Goal: Information Seeking & Learning: Learn about a topic

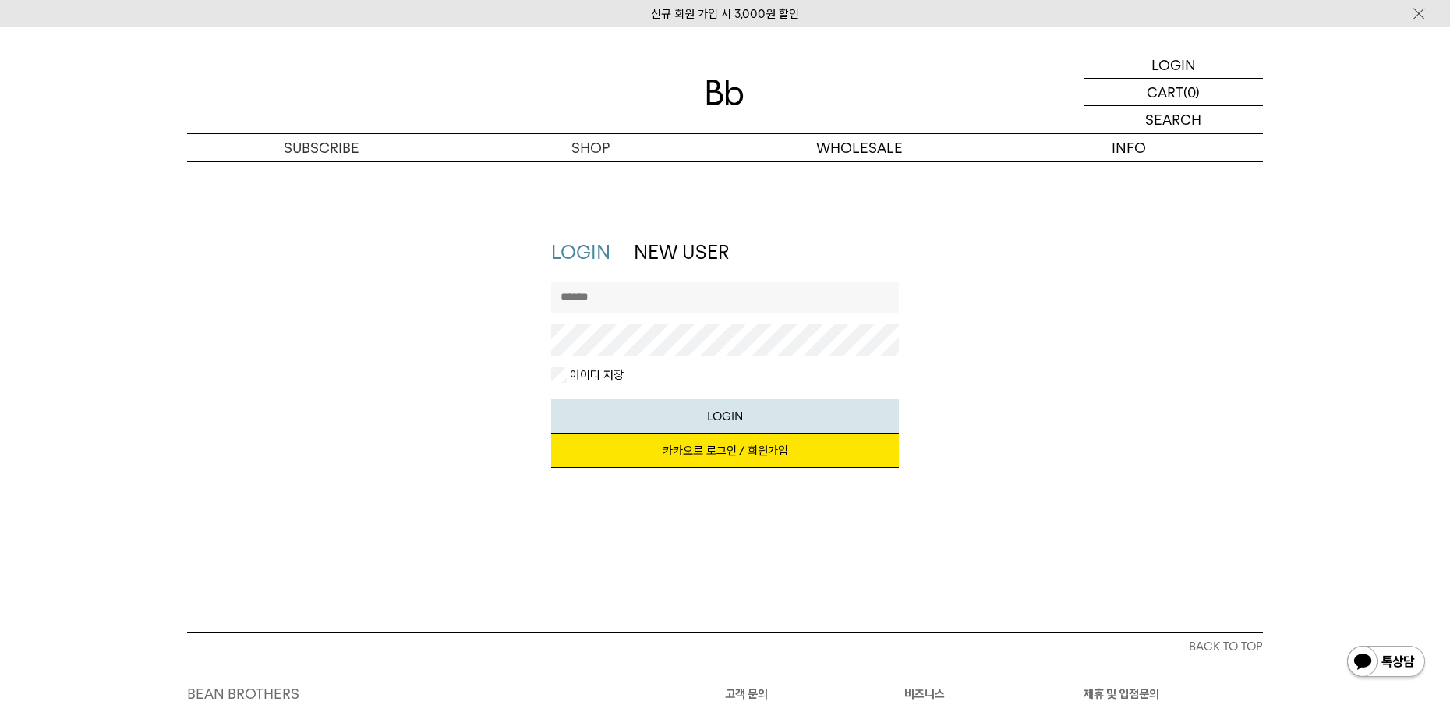
click at [703, 457] on link "카카오로 로그인 / 회원가입" at bounding box center [725, 450] width 348 height 34
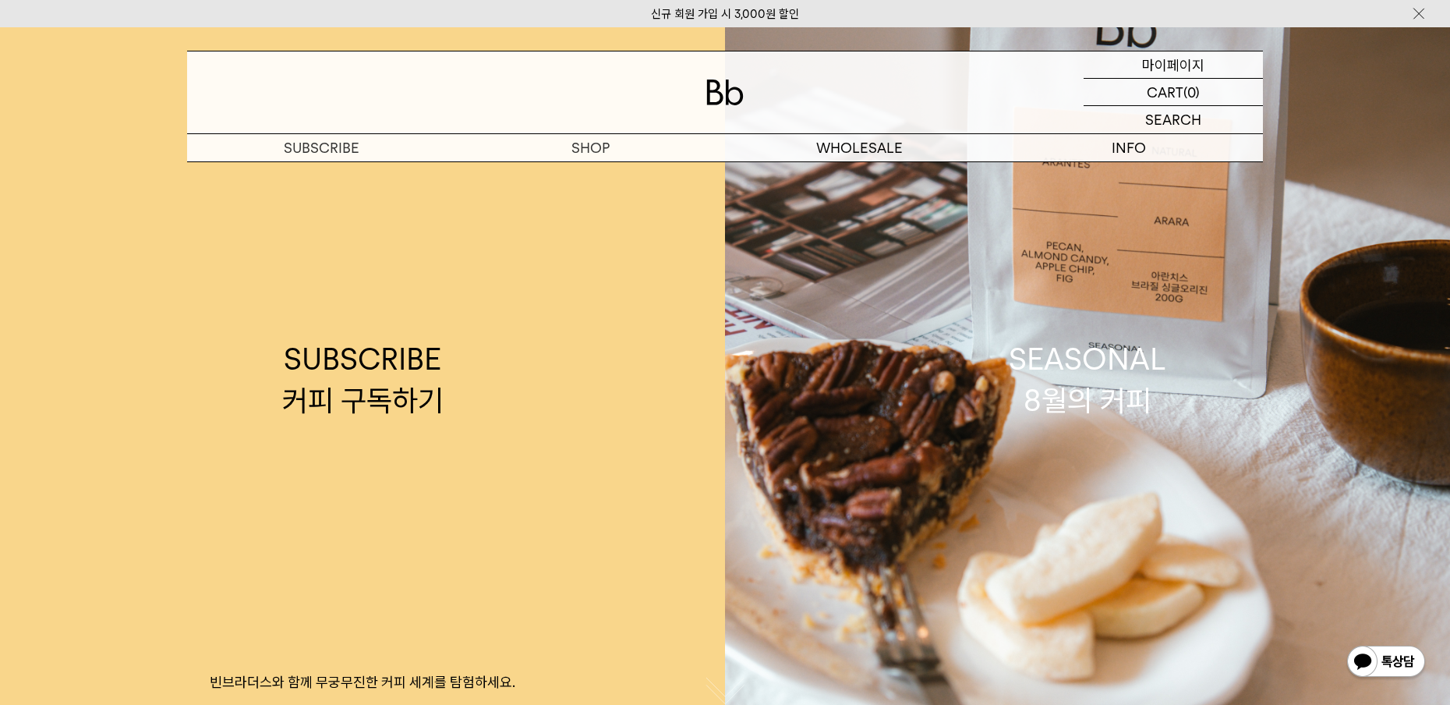
click at [1175, 55] on p "마이페이지" at bounding box center [1173, 64] width 62 height 27
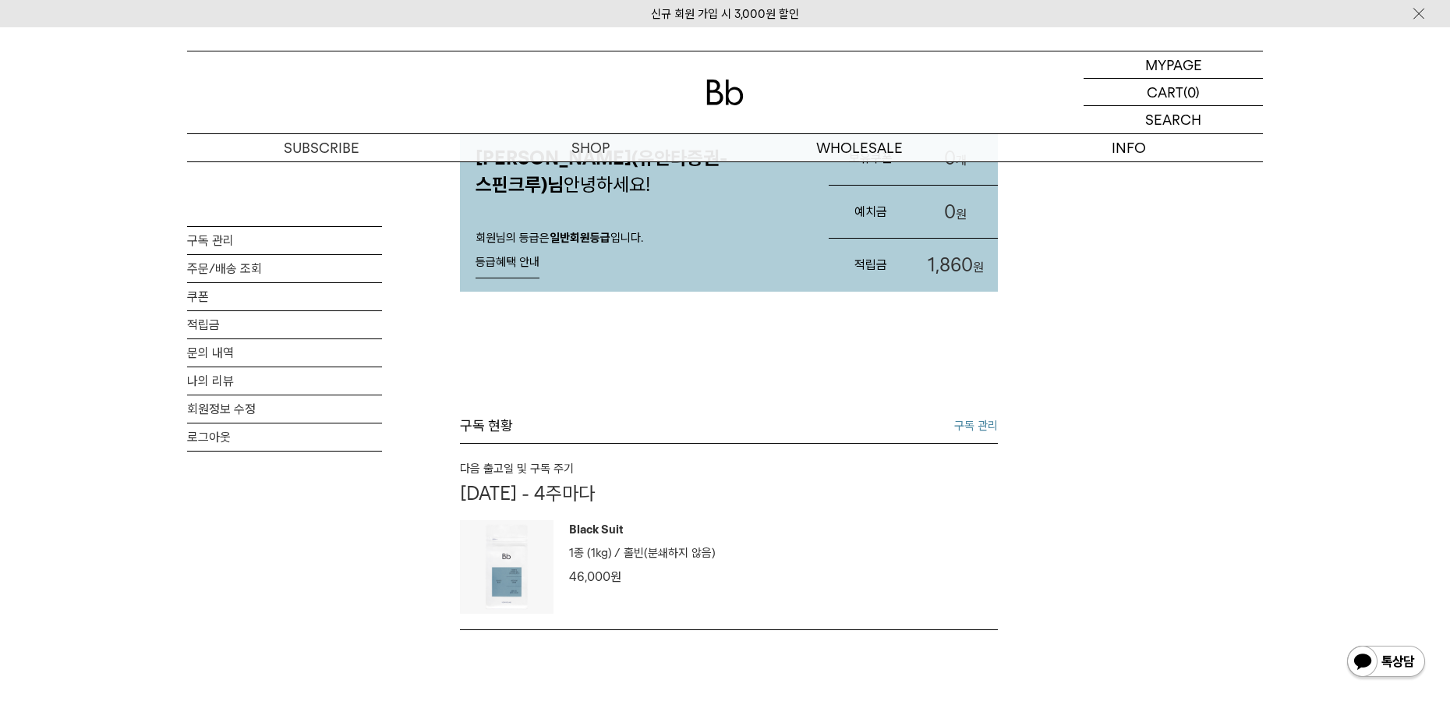
scroll to position [234, 0]
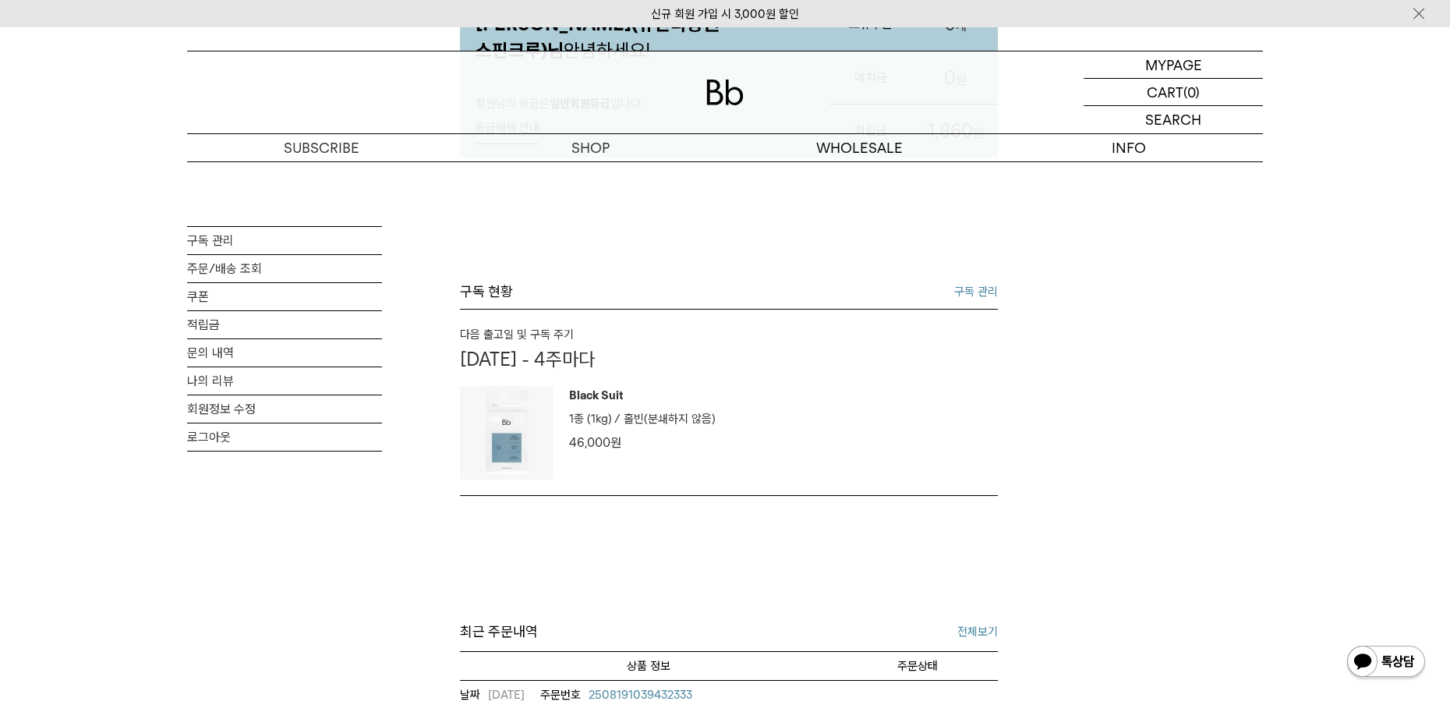
click at [977, 292] on link "구독 관리" at bounding box center [976, 291] width 44 height 19
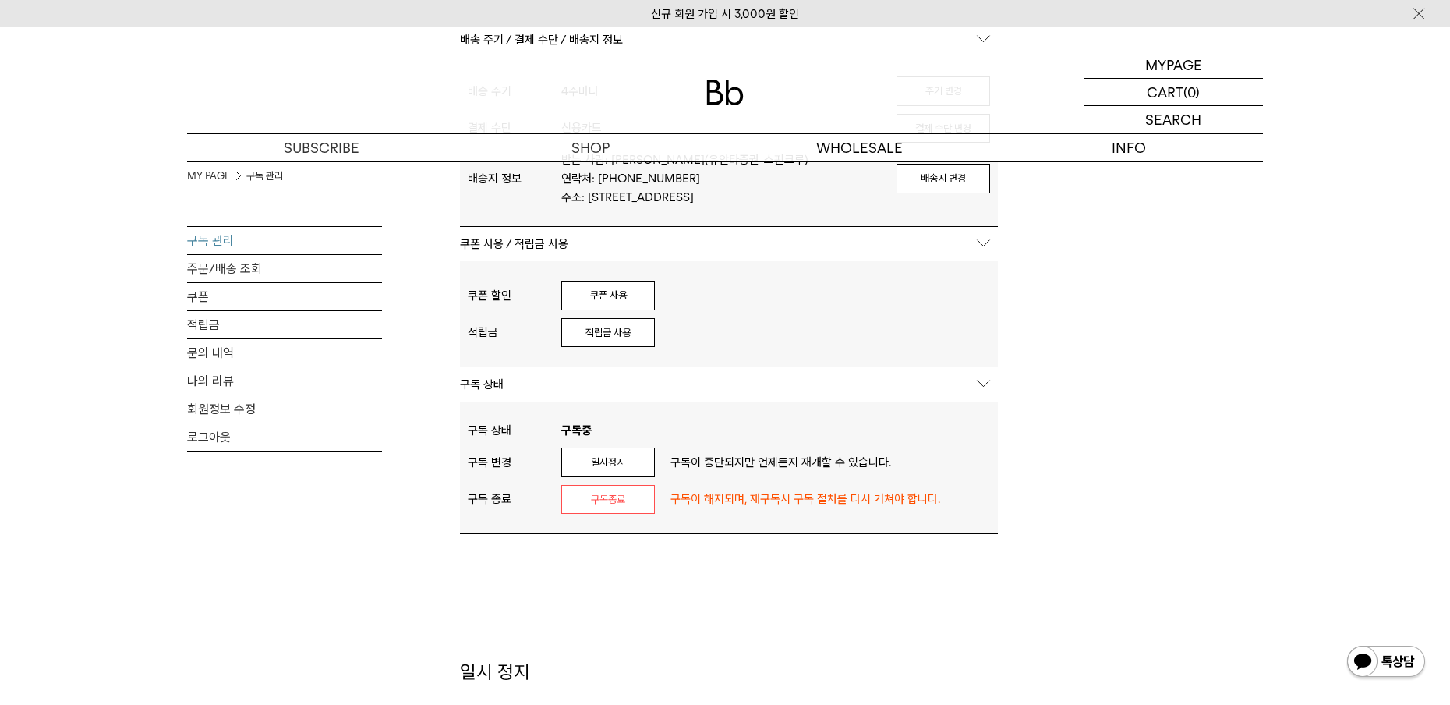
scroll to position [468, 0]
click at [600, 296] on button "쿠폰 사용" at bounding box center [608, 293] width 94 height 30
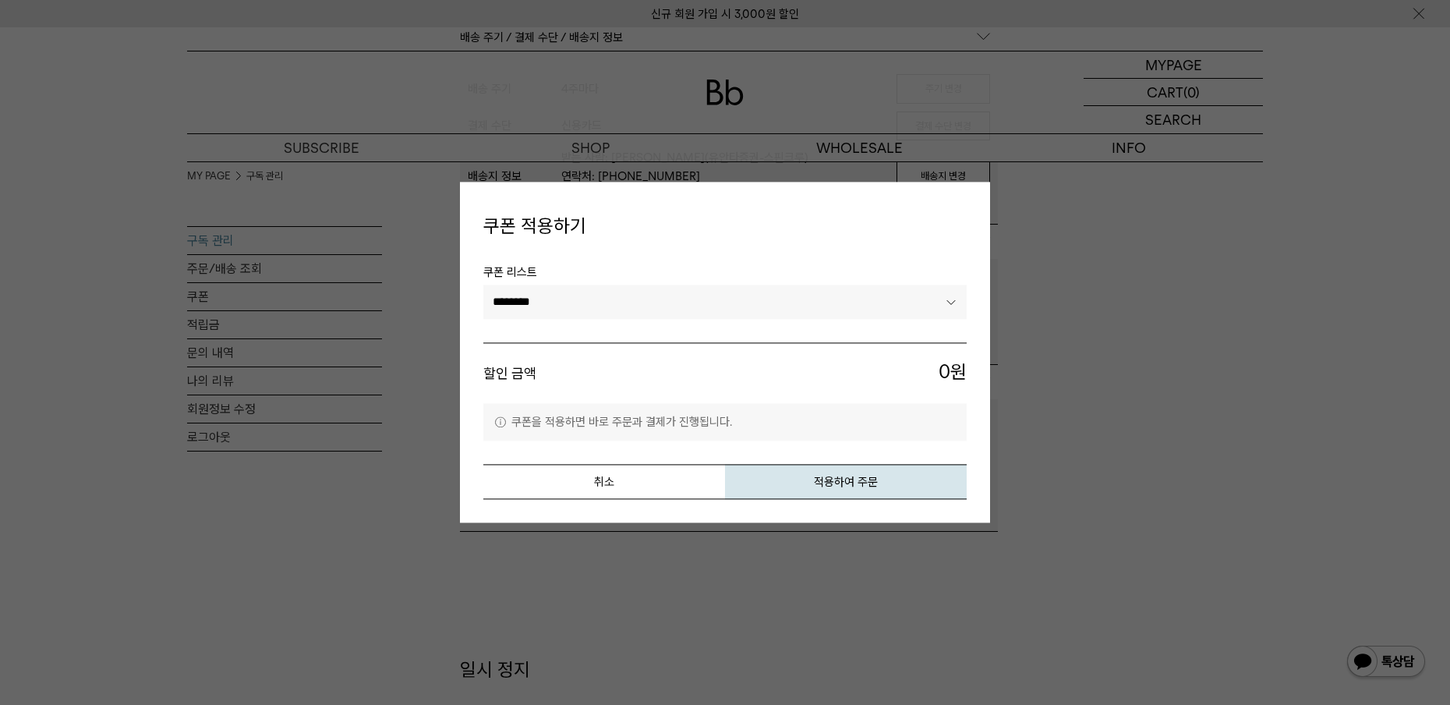
click at [942, 308] on select "********" at bounding box center [724, 302] width 483 height 34
click at [1153, 321] on div at bounding box center [725, 352] width 1450 height 705
click at [610, 500] on div "쿠폰 적용하기 쿠폰 리스트 ******** 할인 금액 0 원 쿠폰을 적용하면 바로 주문과 결제가 진행됩니다. 취소 적용하여 주문" at bounding box center [725, 352] width 530 height 341
click at [614, 493] on button "취소" at bounding box center [604, 482] width 242 height 35
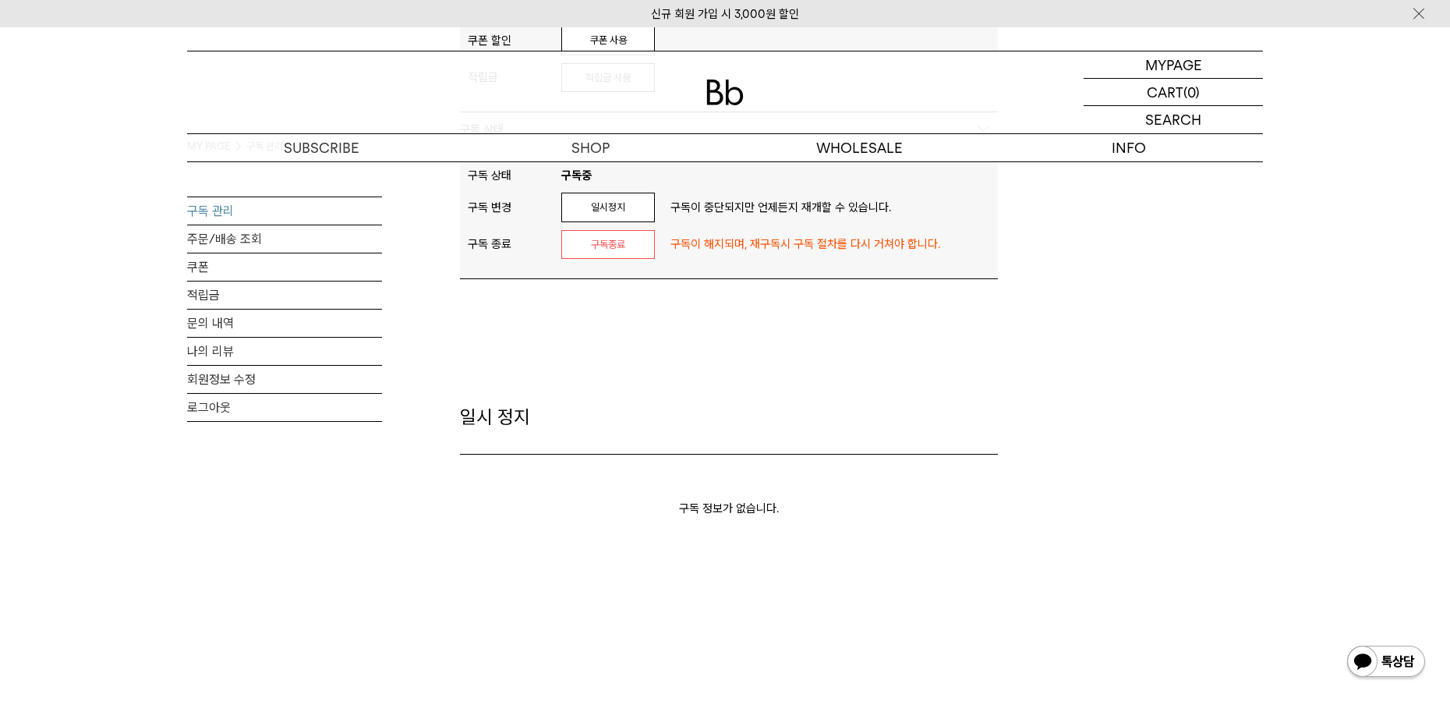
scroll to position [702, 0]
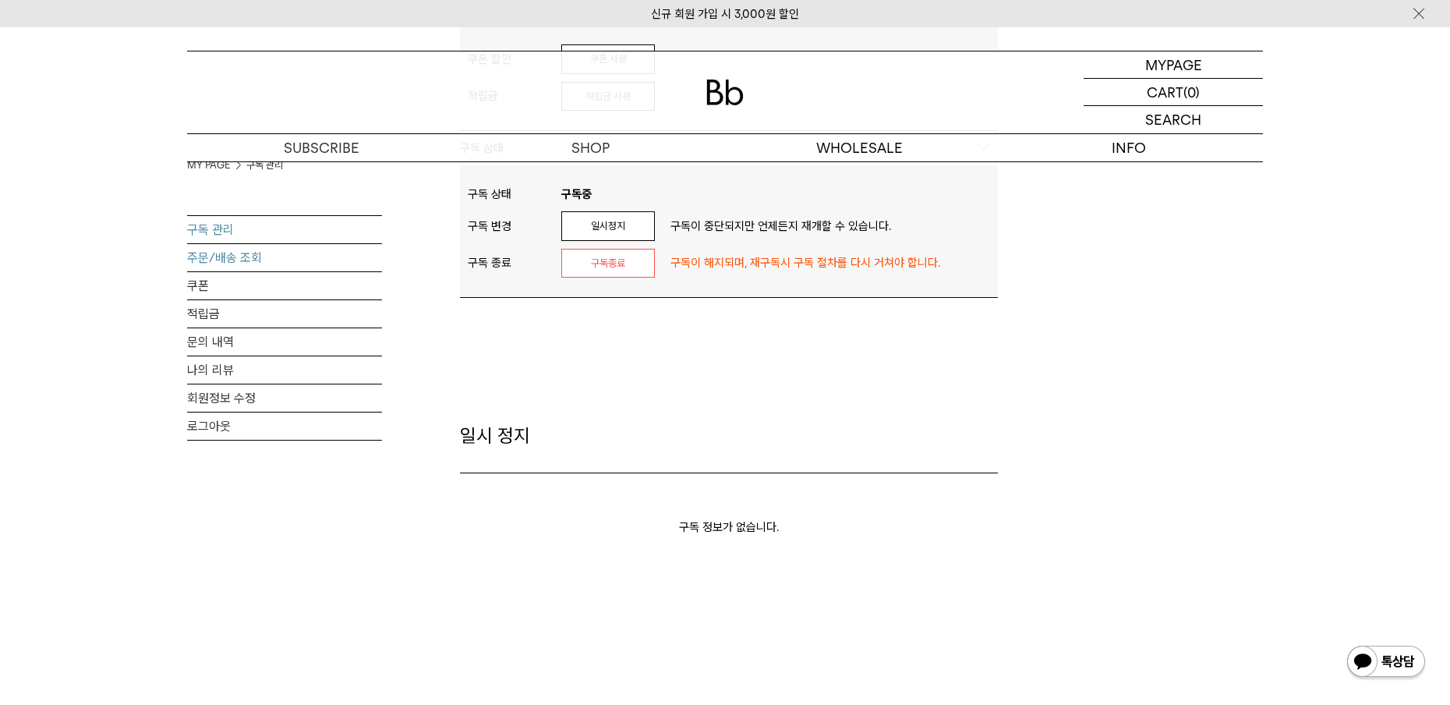
click at [254, 258] on link "주문/배송 조회" at bounding box center [284, 257] width 195 height 27
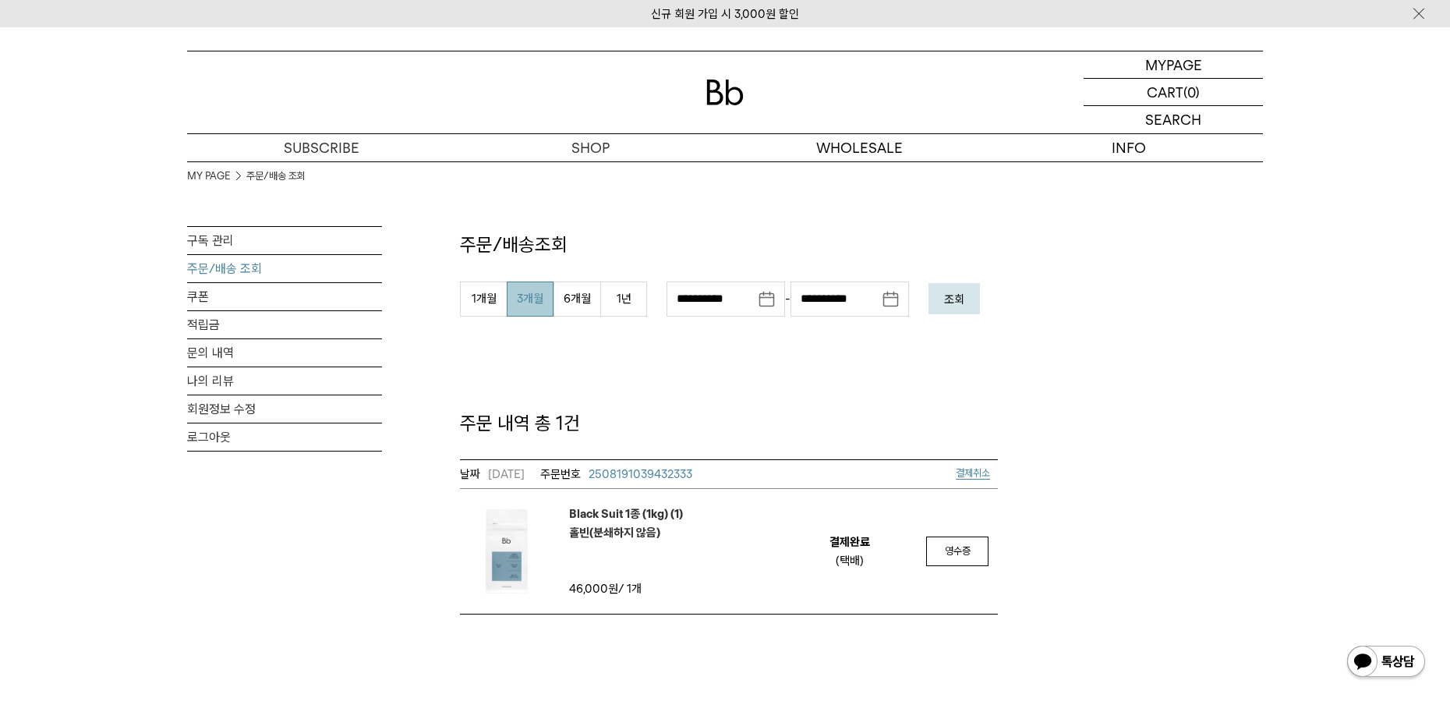
click at [542, 302] on button "3개월" at bounding box center [530, 298] width 47 height 35
type input "**********"
click at [971, 287] on button "조회" at bounding box center [953, 298] width 51 height 31
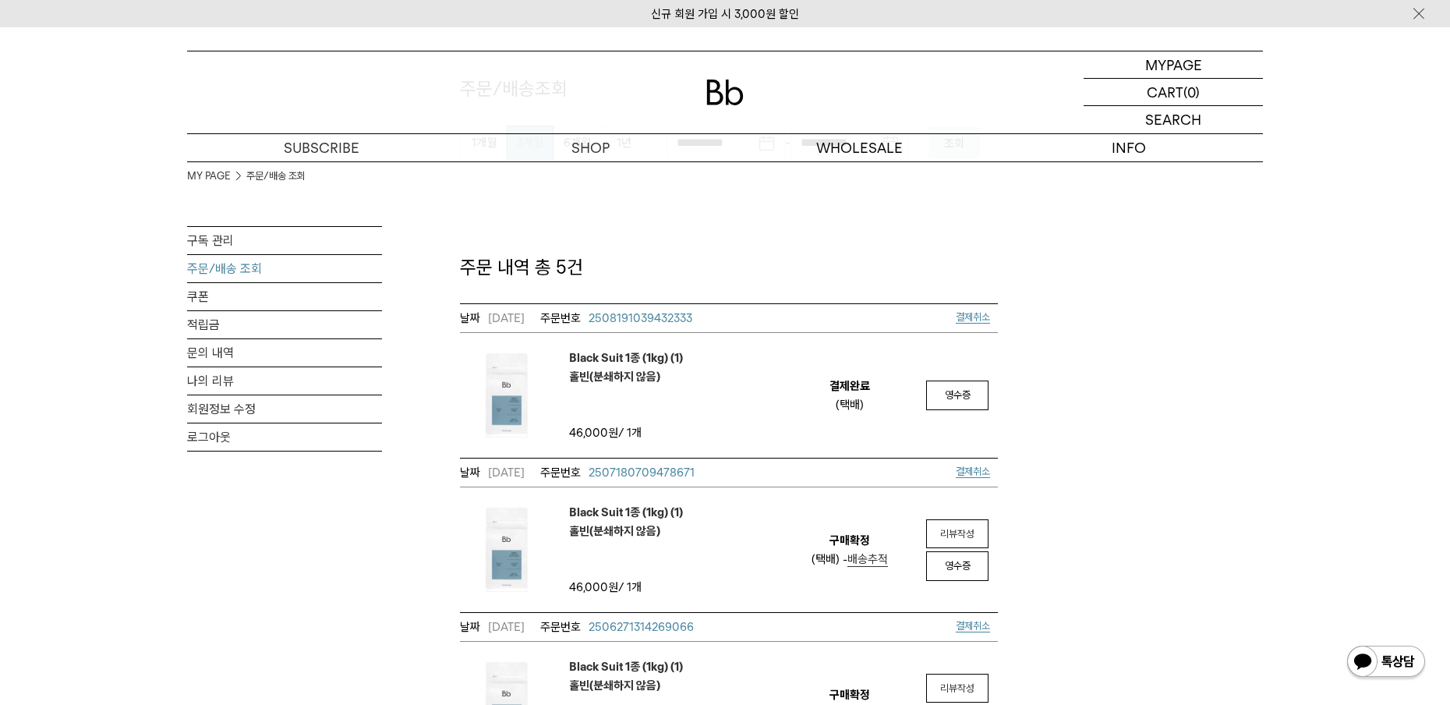
scroll to position [234, 0]
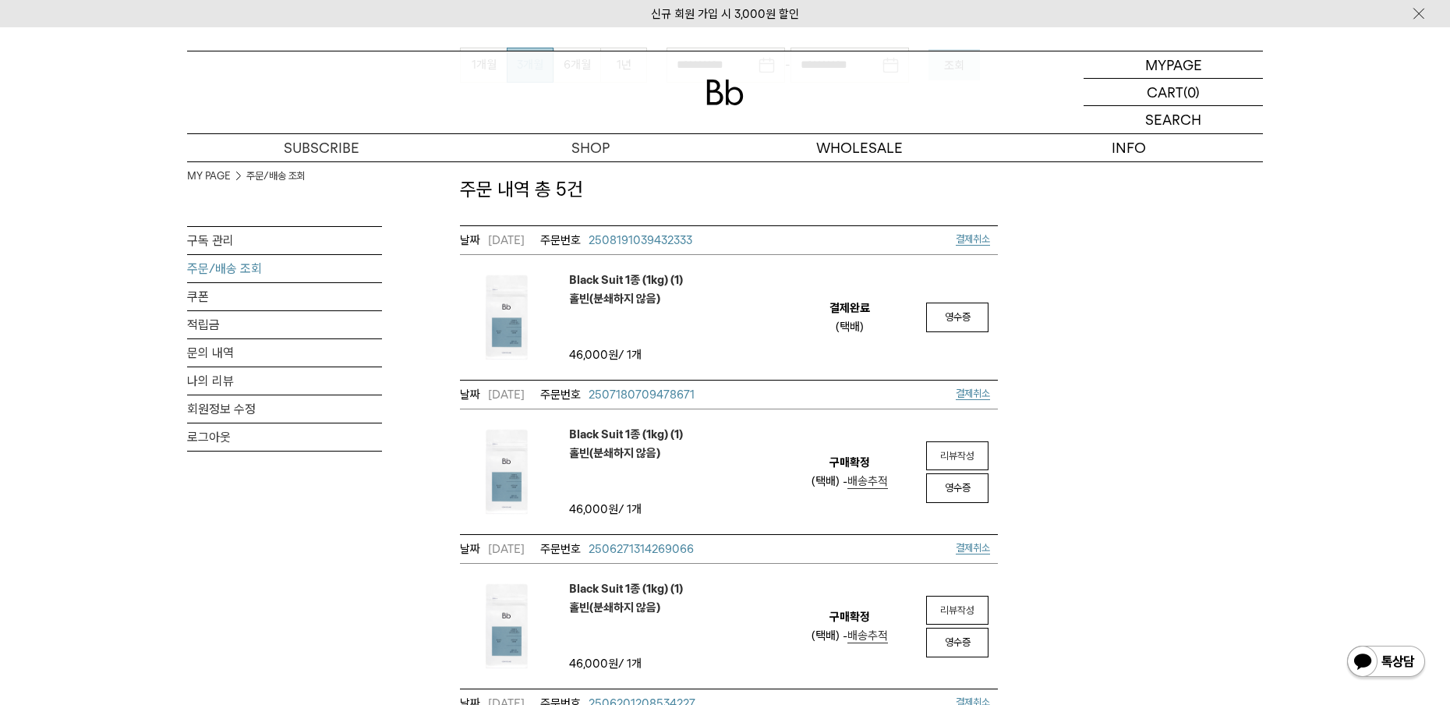
click at [662, 246] on span "2508191039432333" at bounding box center [640, 240] width 104 height 14
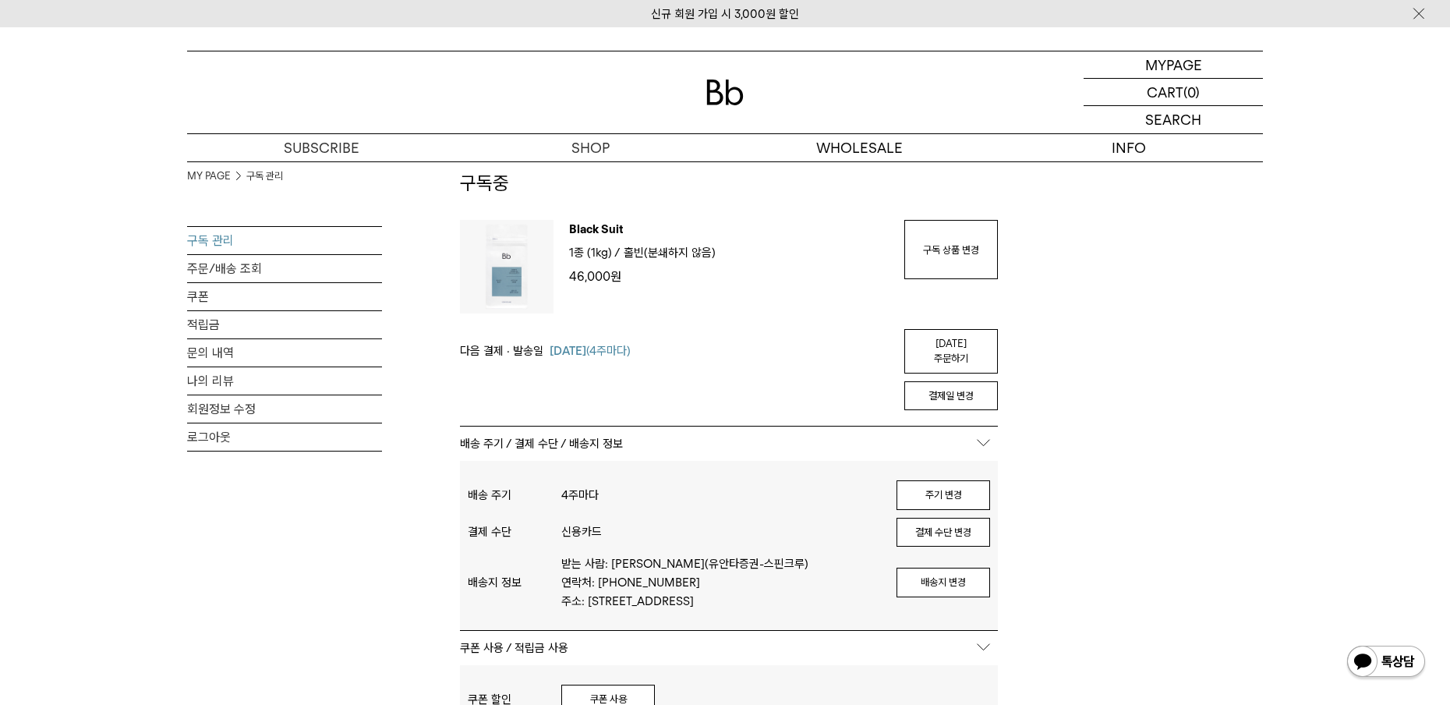
scroll to position [20, 0]
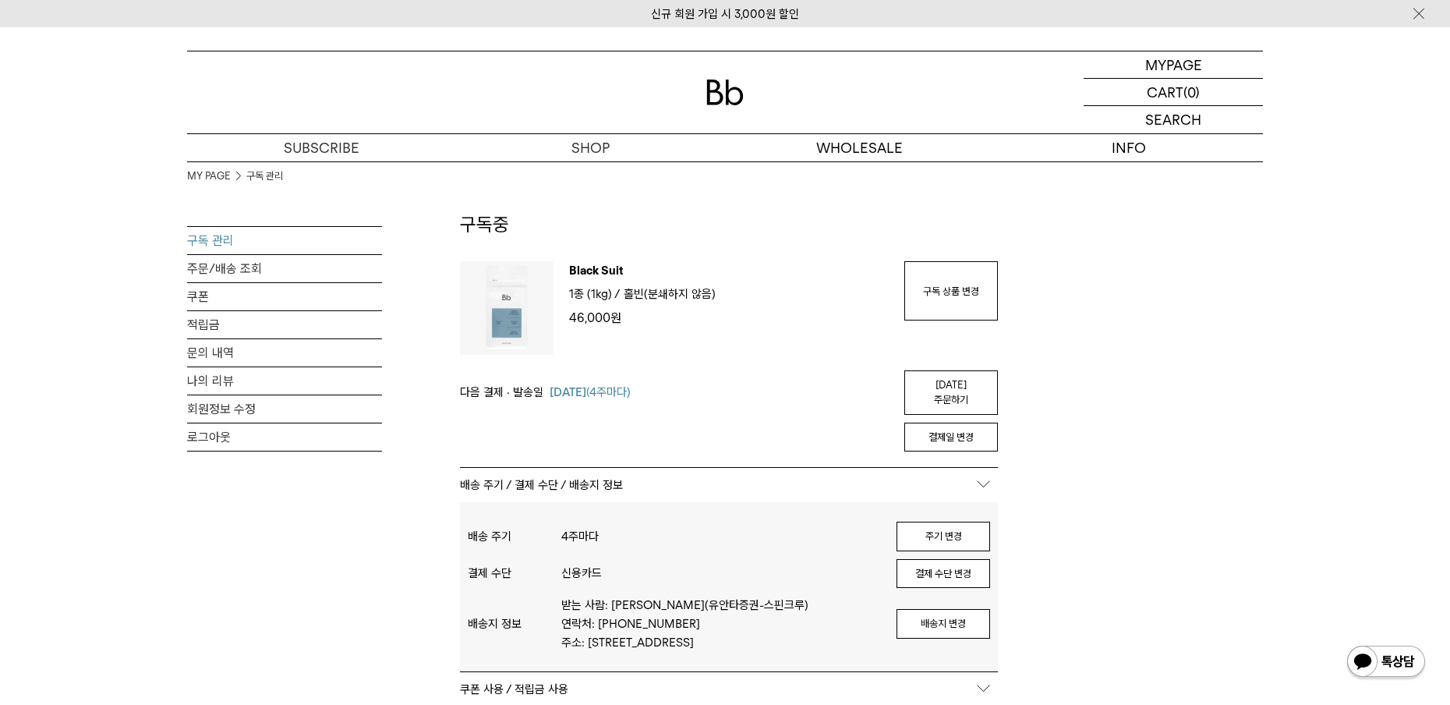
click at [984, 468] on p "배송 주기 / 결제 수단 / 배송지 정보" at bounding box center [729, 485] width 538 height 34
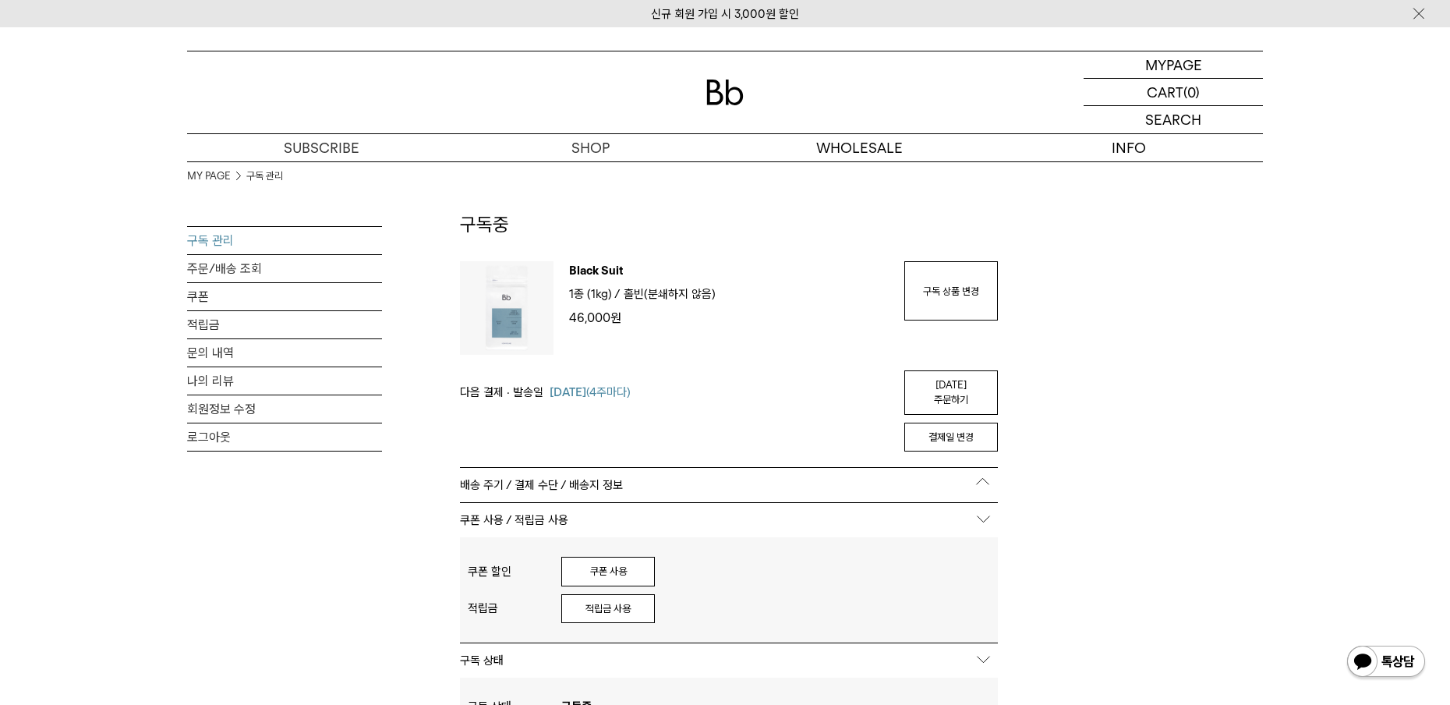
click at [984, 468] on p "배송 주기 / 결제 수단 / 배송지 정보" at bounding box center [729, 485] width 538 height 34
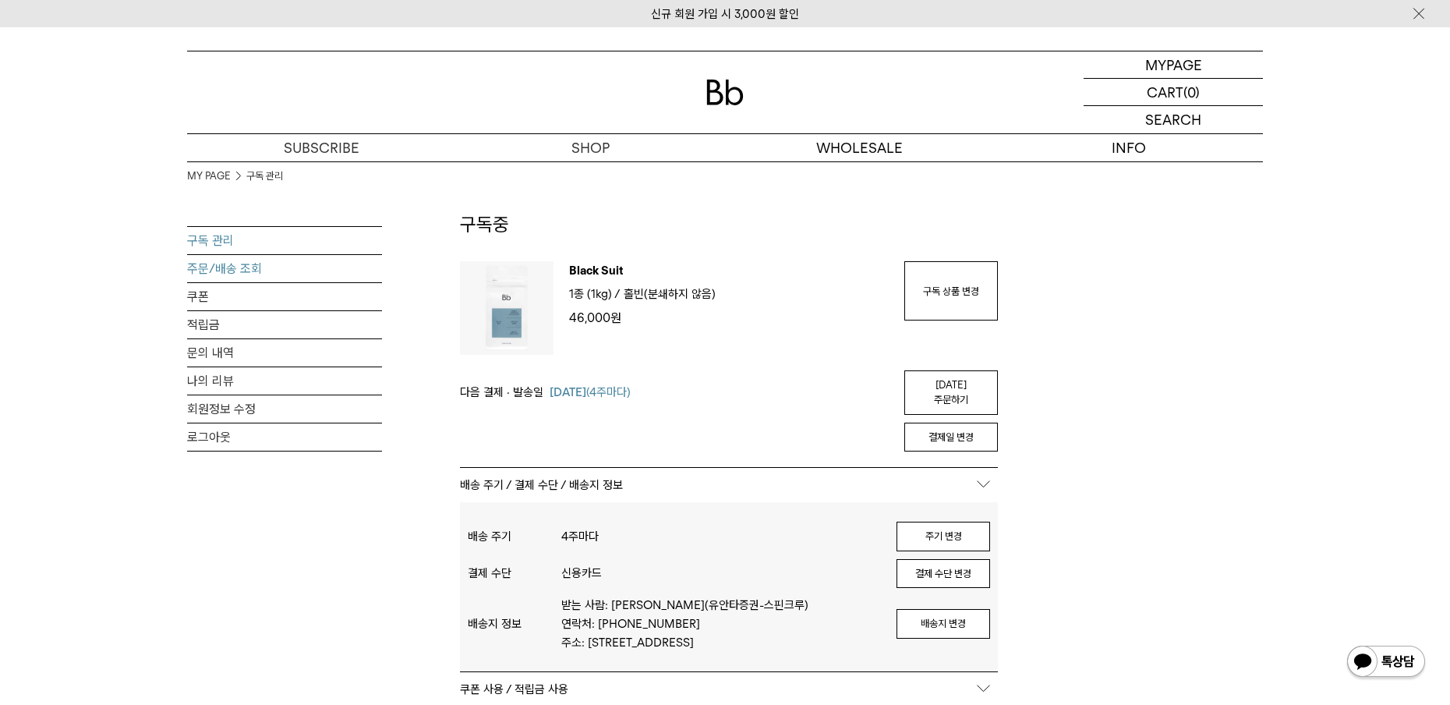
click at [245, 271] on link "주문/배송 조회" at bounding box center [284, 268] width 195 height 27
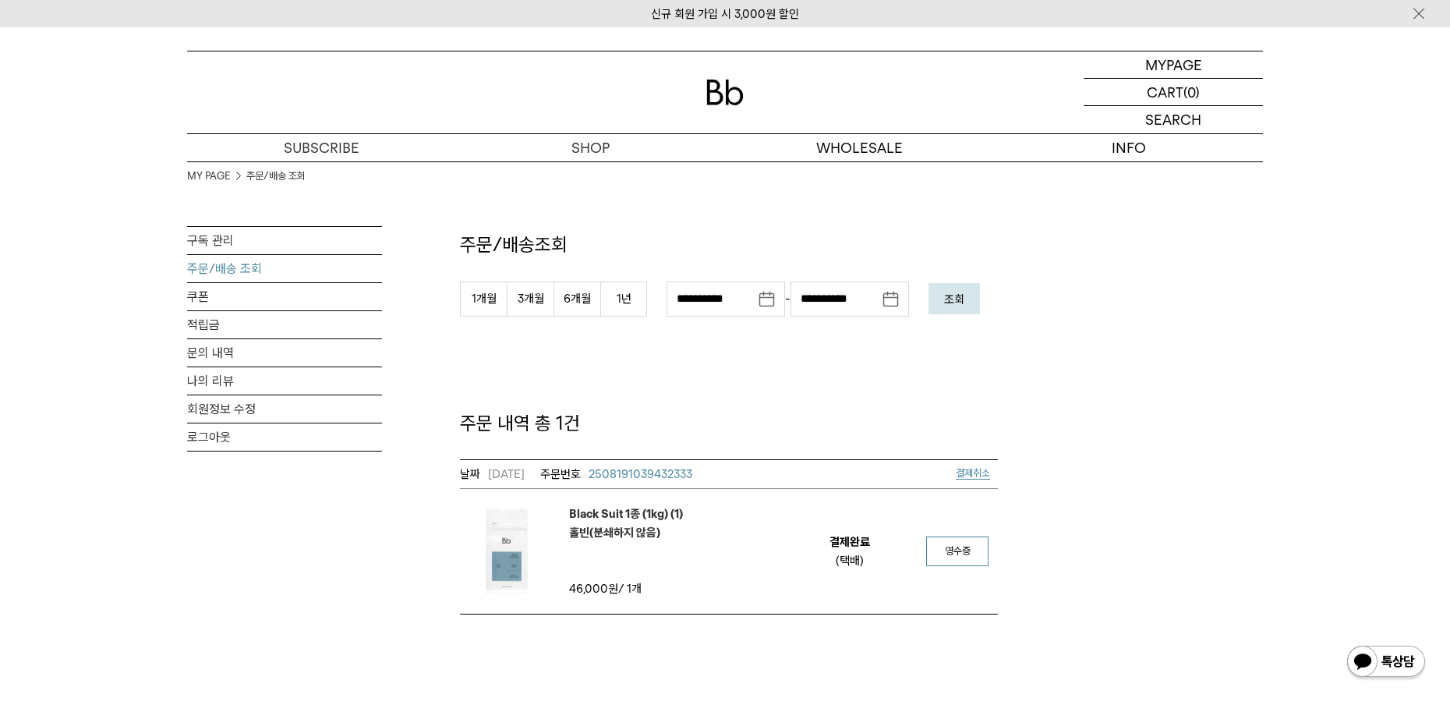
click at [943, 548] on link "영수증" at bounding box center [957, 551] width 62 height 30
click at [849, 546] on em "결제완료" at bounding box center [849, 541] width 41 height 19
click at [650, 474] on span "2508191039432333" at bounding box center [640, 474] width 104 height 14
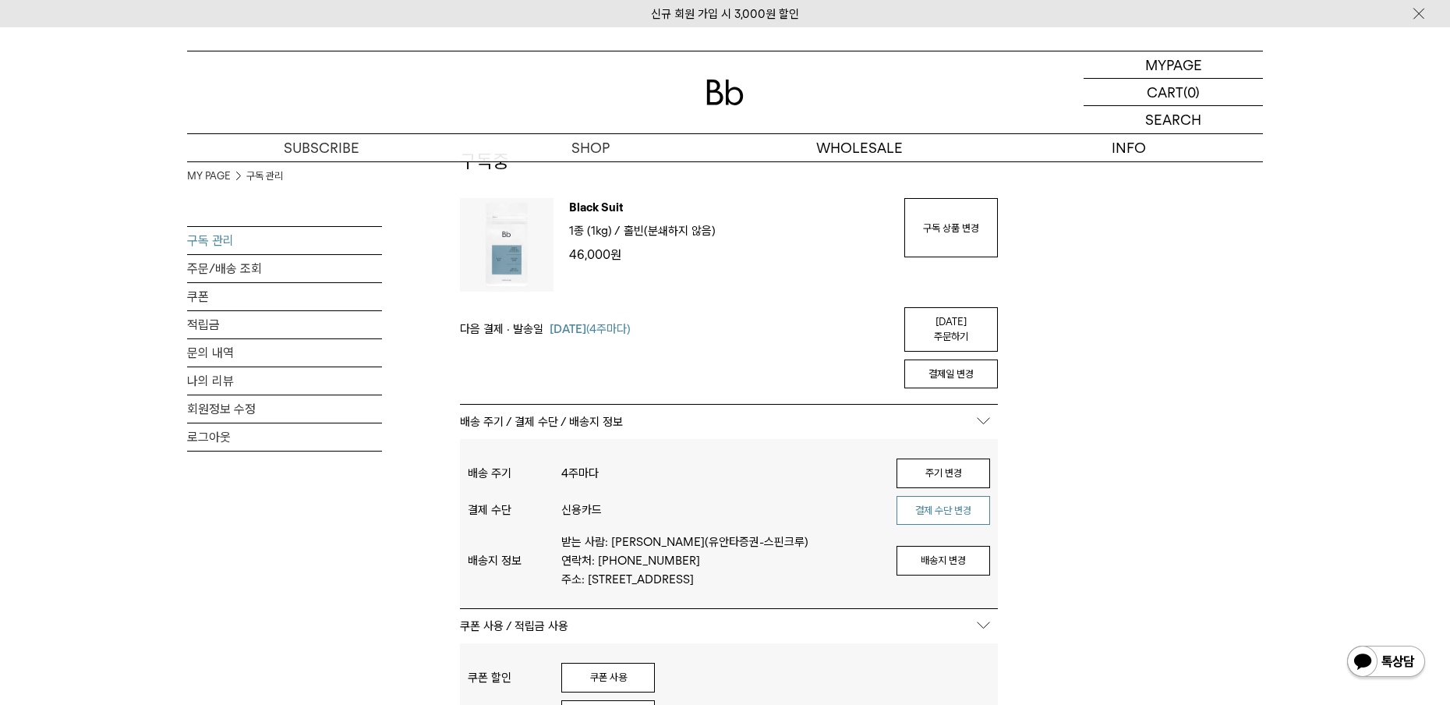
scroll to position [78, 0]
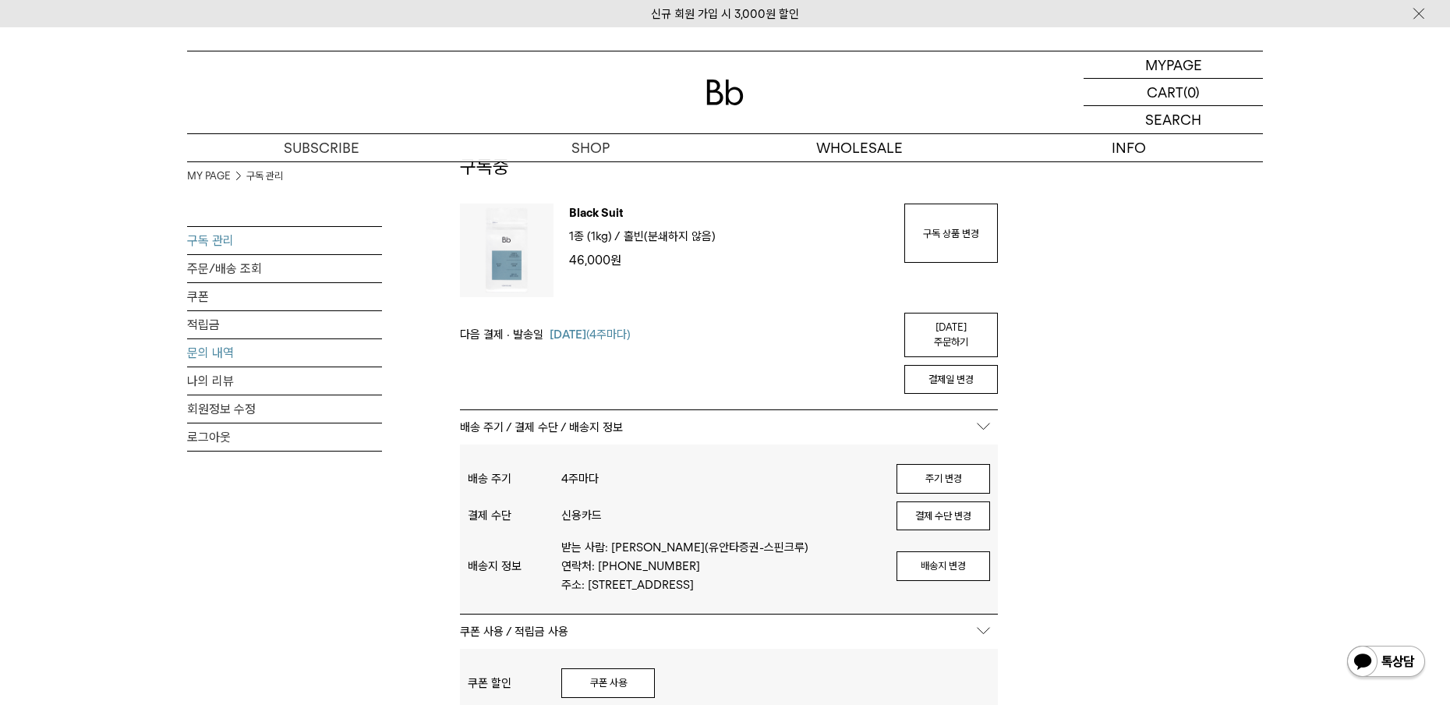
click at [239, 345] on link "문의 내역" at bounding box center [284, 352] width 195 height 27
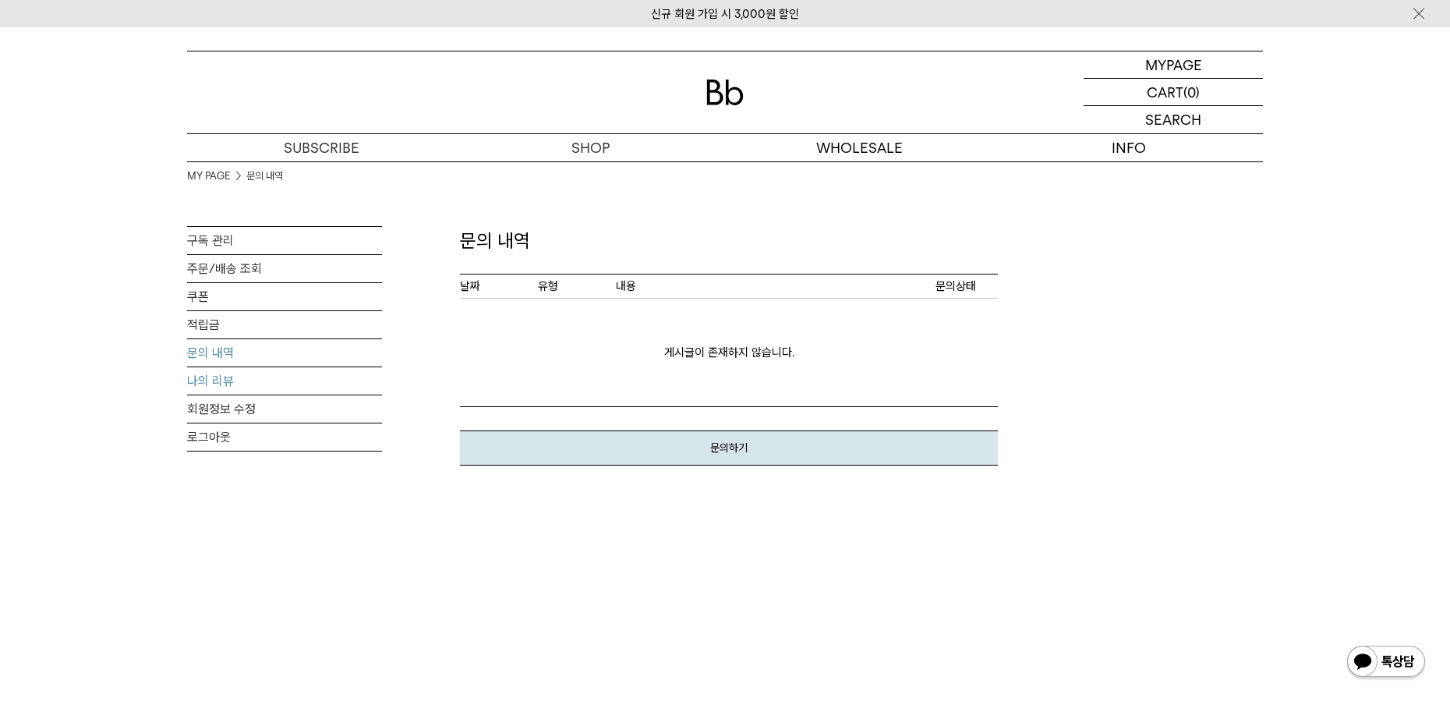
click at [232, 381] on link "나의 리뷰" at bounding box center [284, 380] width 195 height 27
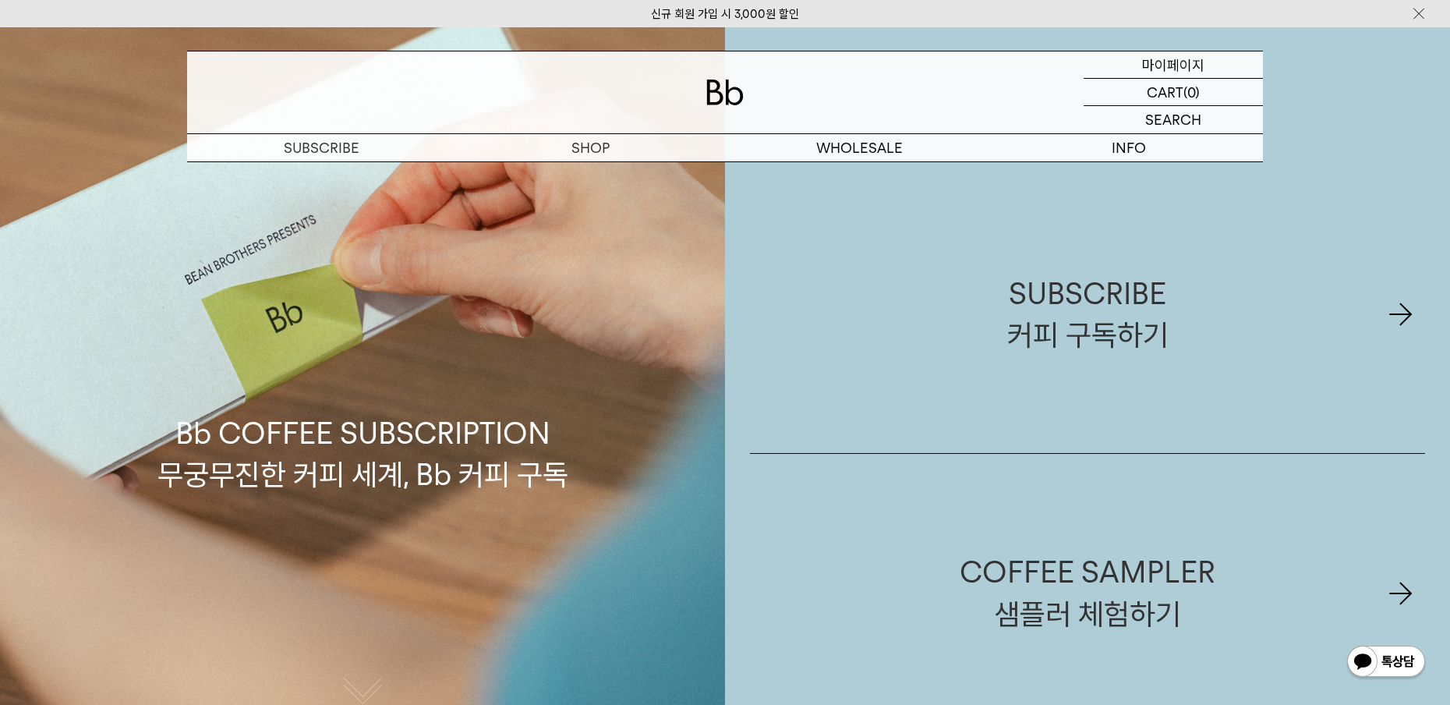
click at [1158, 65] on p "마이페이지" at bounding box center [1173, 64] width 62 height 27
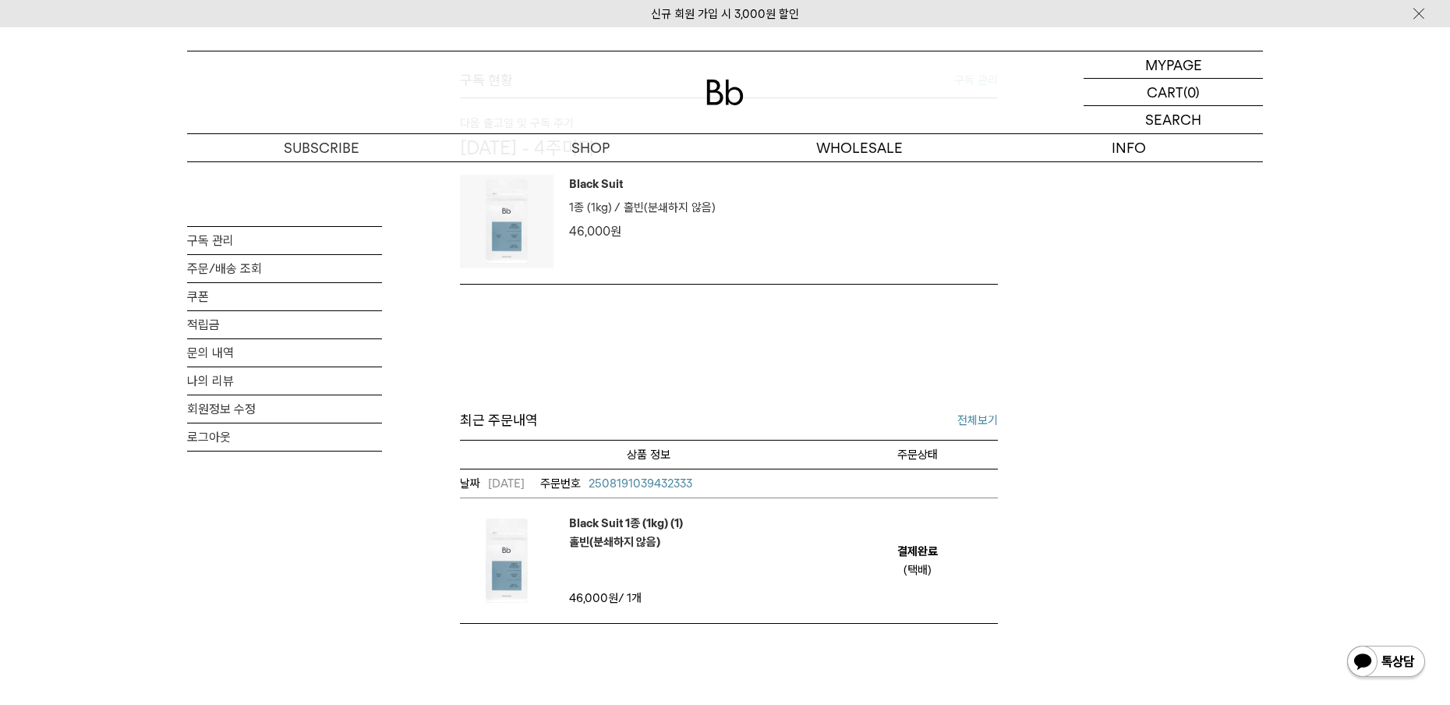
scroll to position [468, 0]
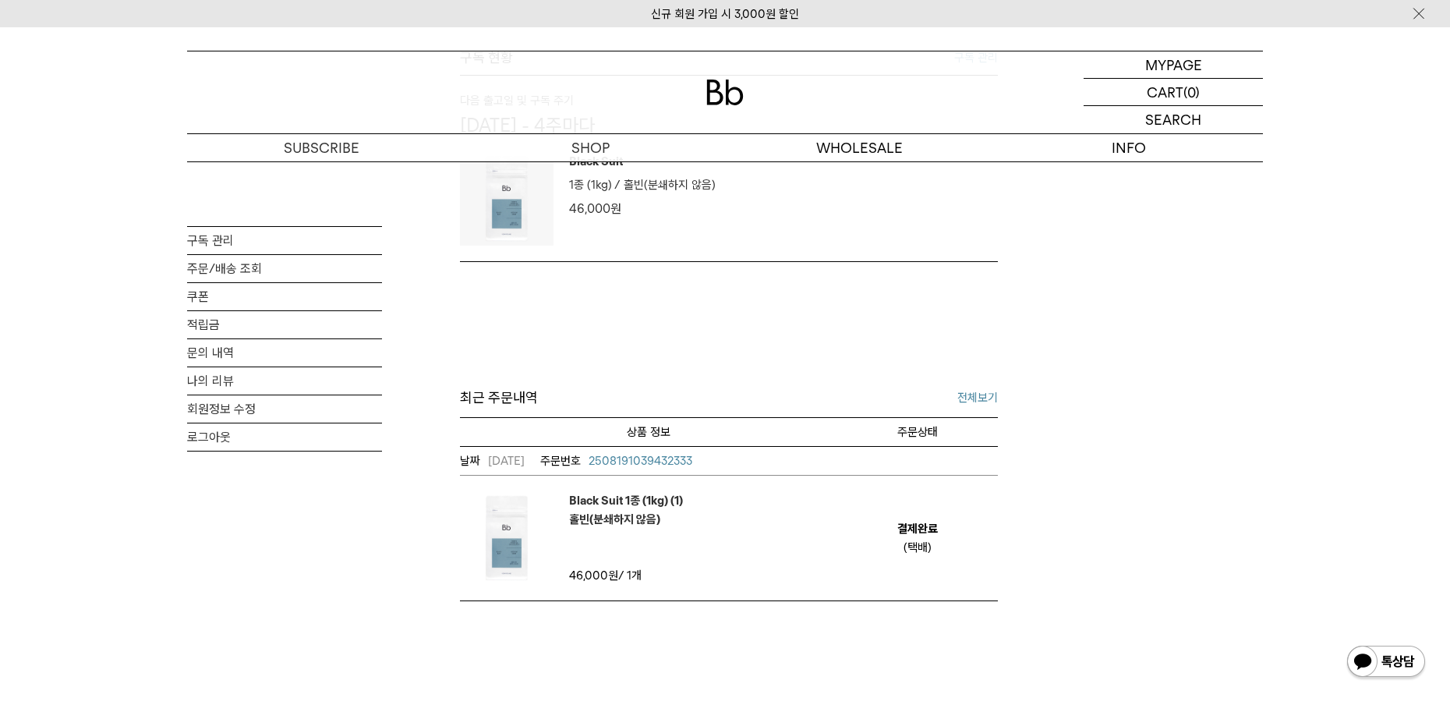
click at [960, 394] on link "전체보기" at bounding box center [977, 397] width 41 height 19
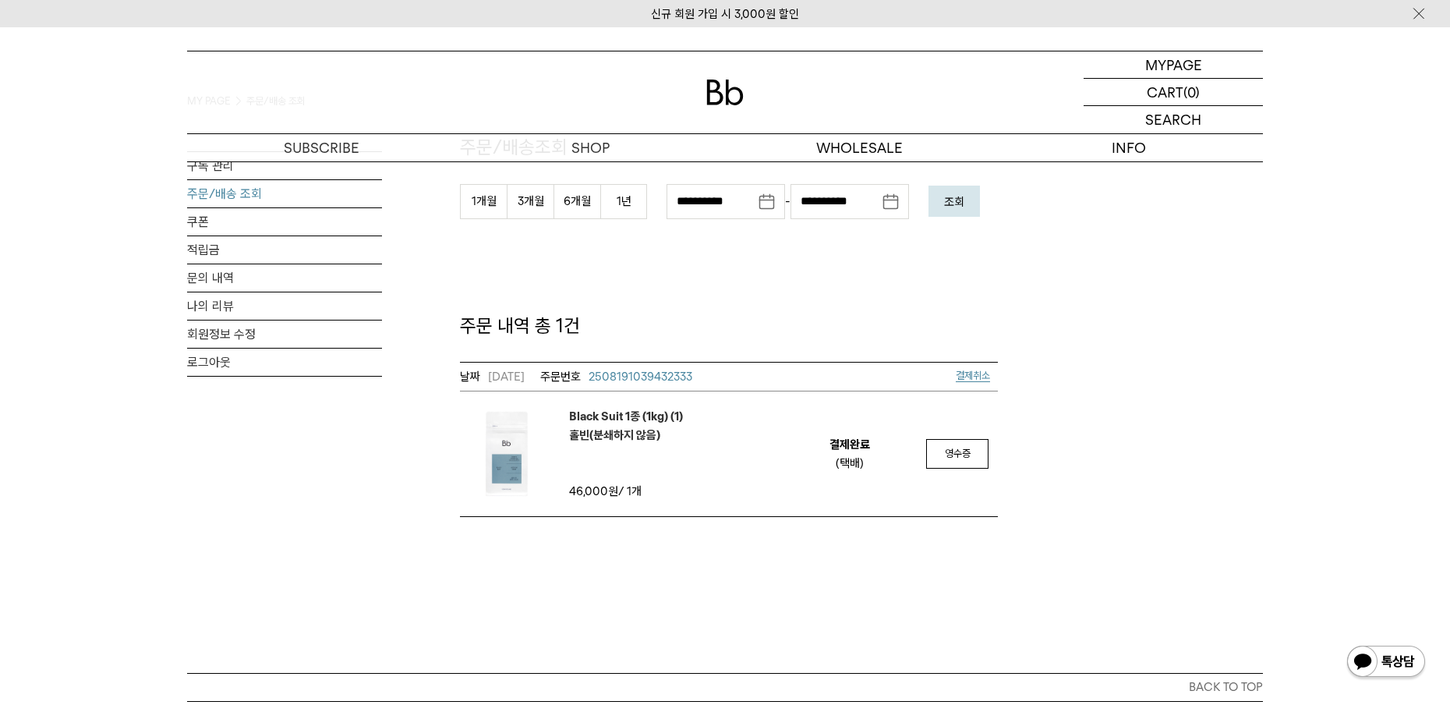
scroll to position [78, 0]
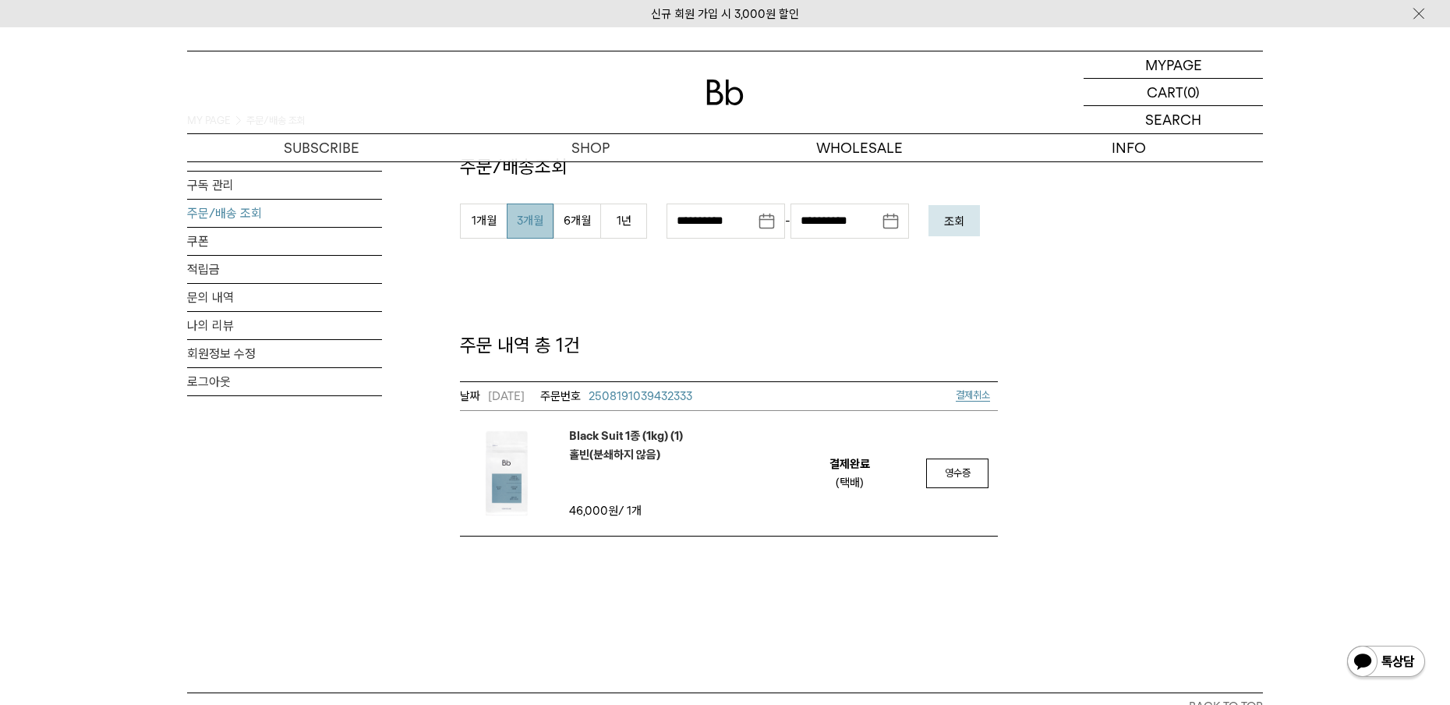
click at [522, 220] on button "3개월" at bounding box center [530, 220] width 47 height 35
click at [484, 214] on button "1개월" at bounding box center [483, 220] width 47 height 35
type input "**********"
click at [961, 217] on em "조회" at bounding box center [954, 221] width 20 height 14
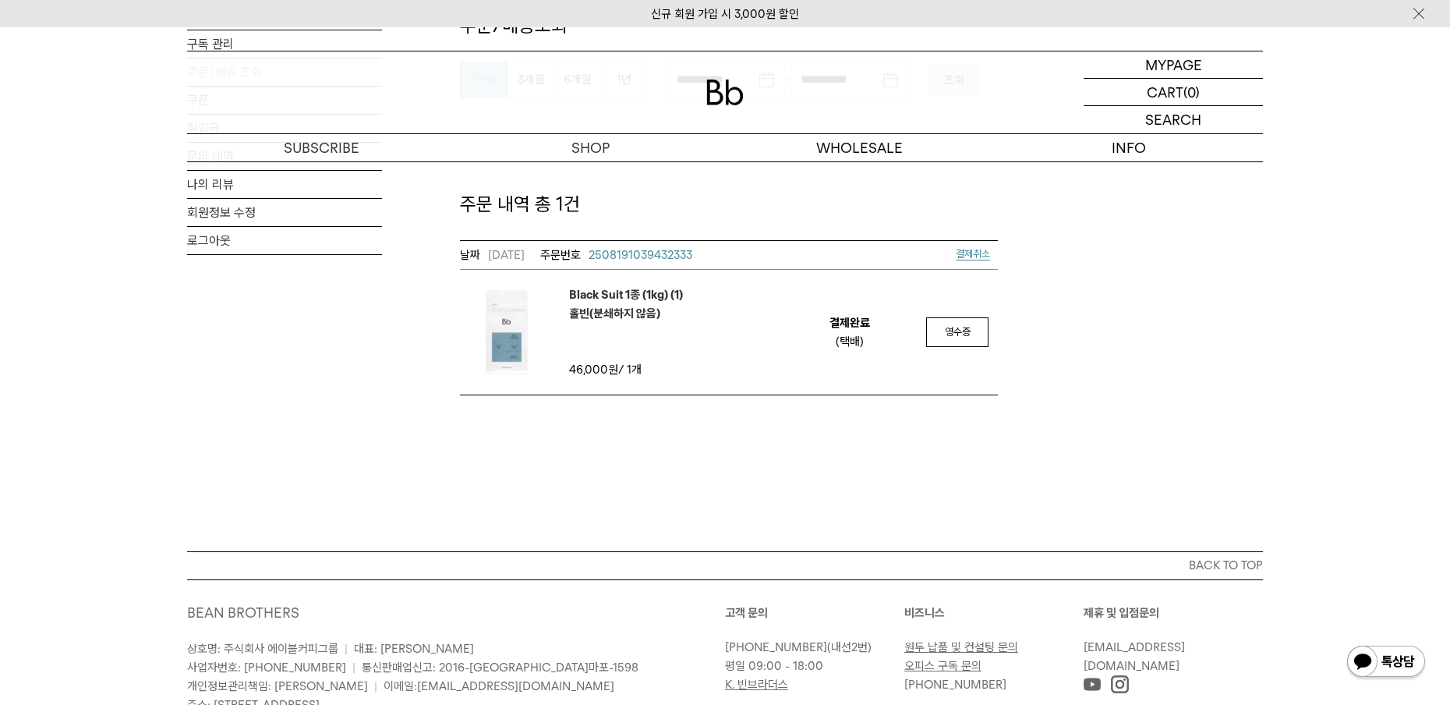
scroll to position [156, 0]
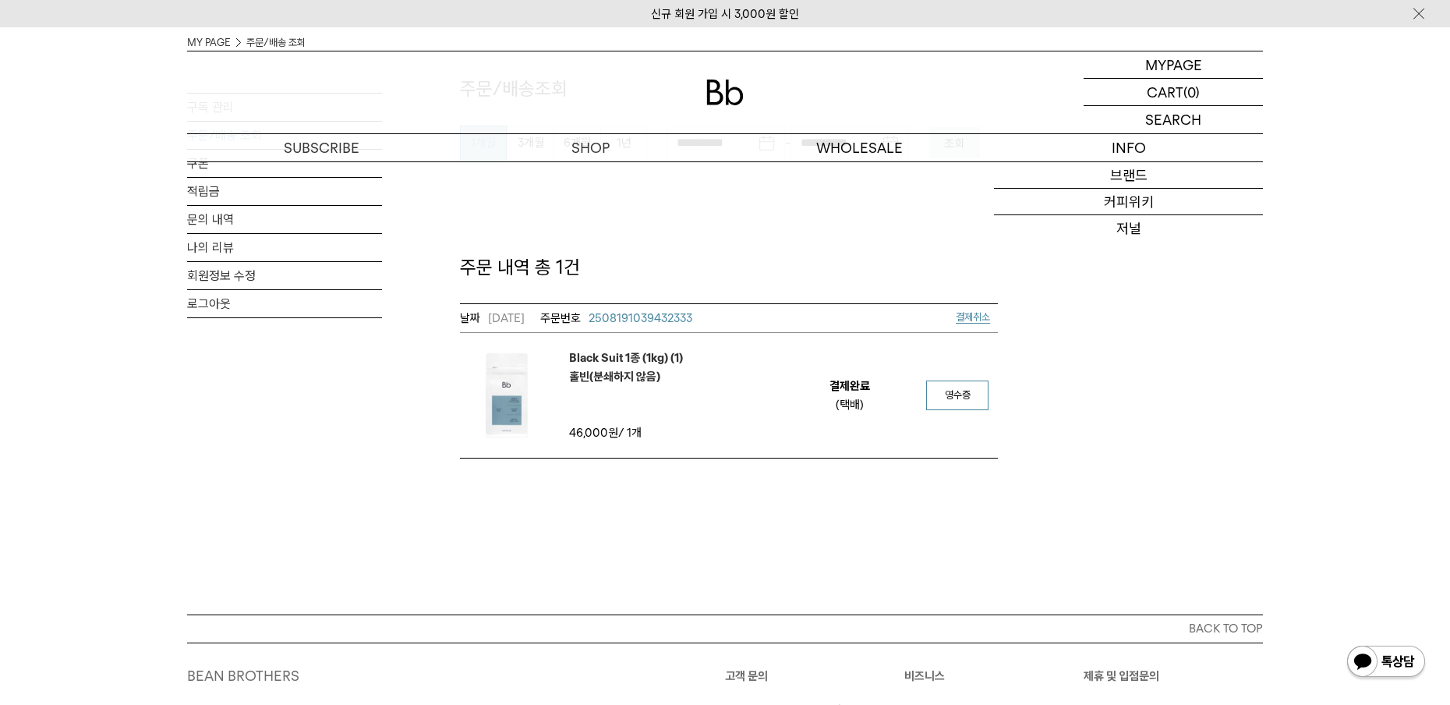
click at [955, 397] on span "영수증" at bounding box center [958, 395] width 26 height 12
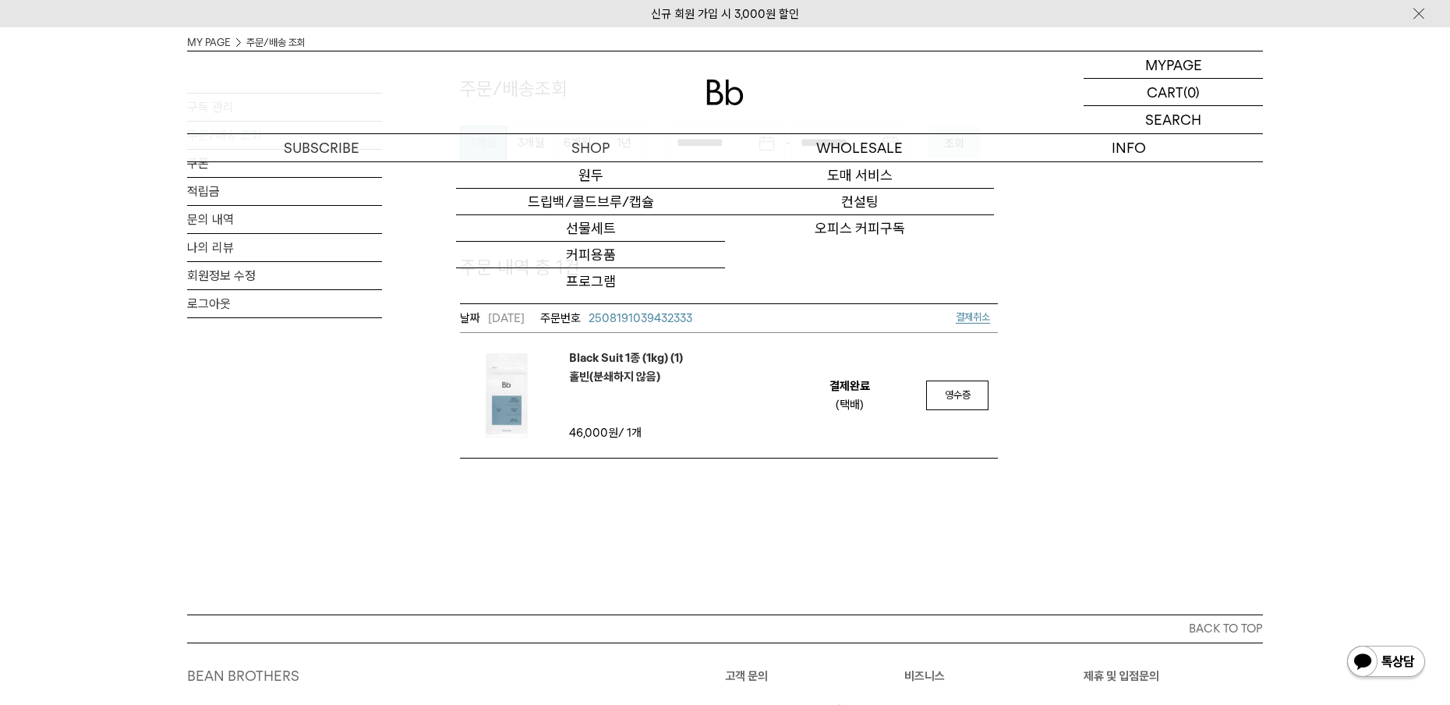
click at [1035, 263] on div "**********" at bounding box center [725, 231] width 1076 height 453
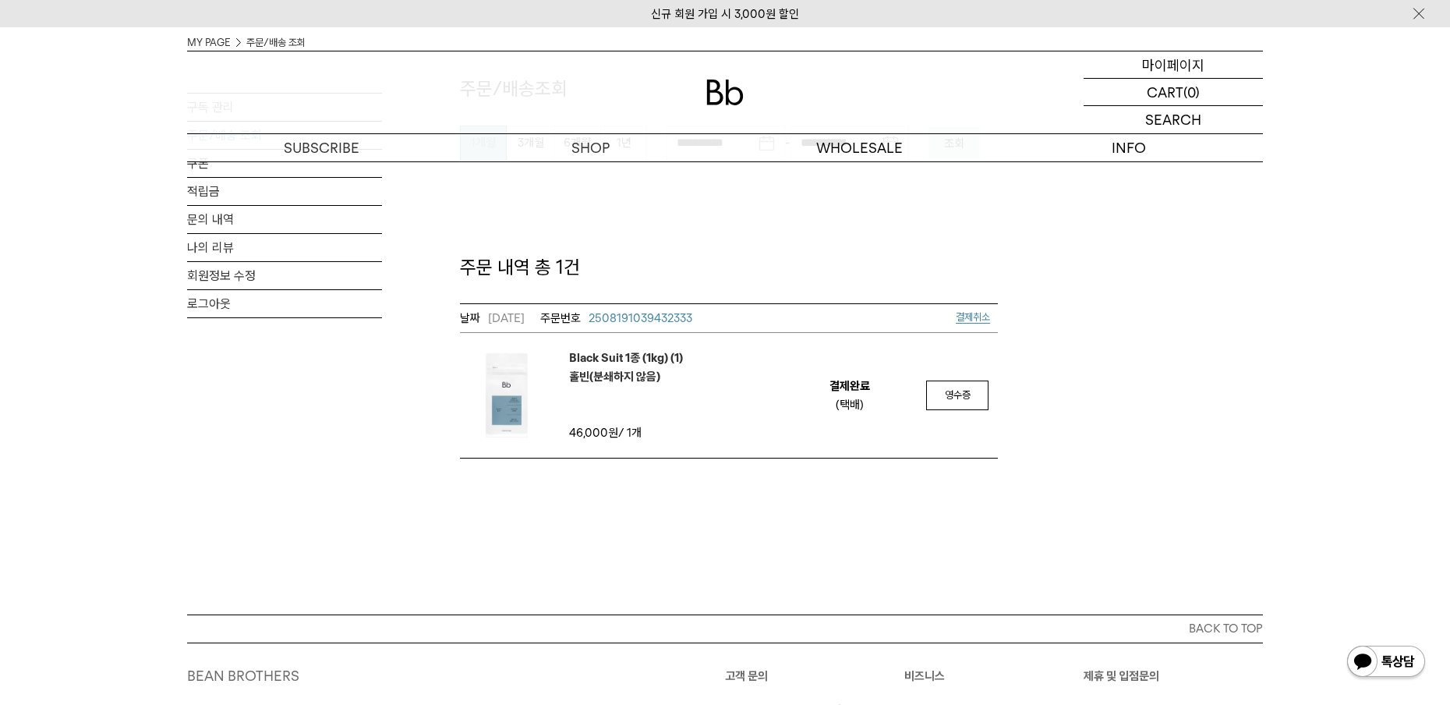
click at [1171, 64] on p "마이페이지" at bounding box center [1173, 64] width 62 height 27
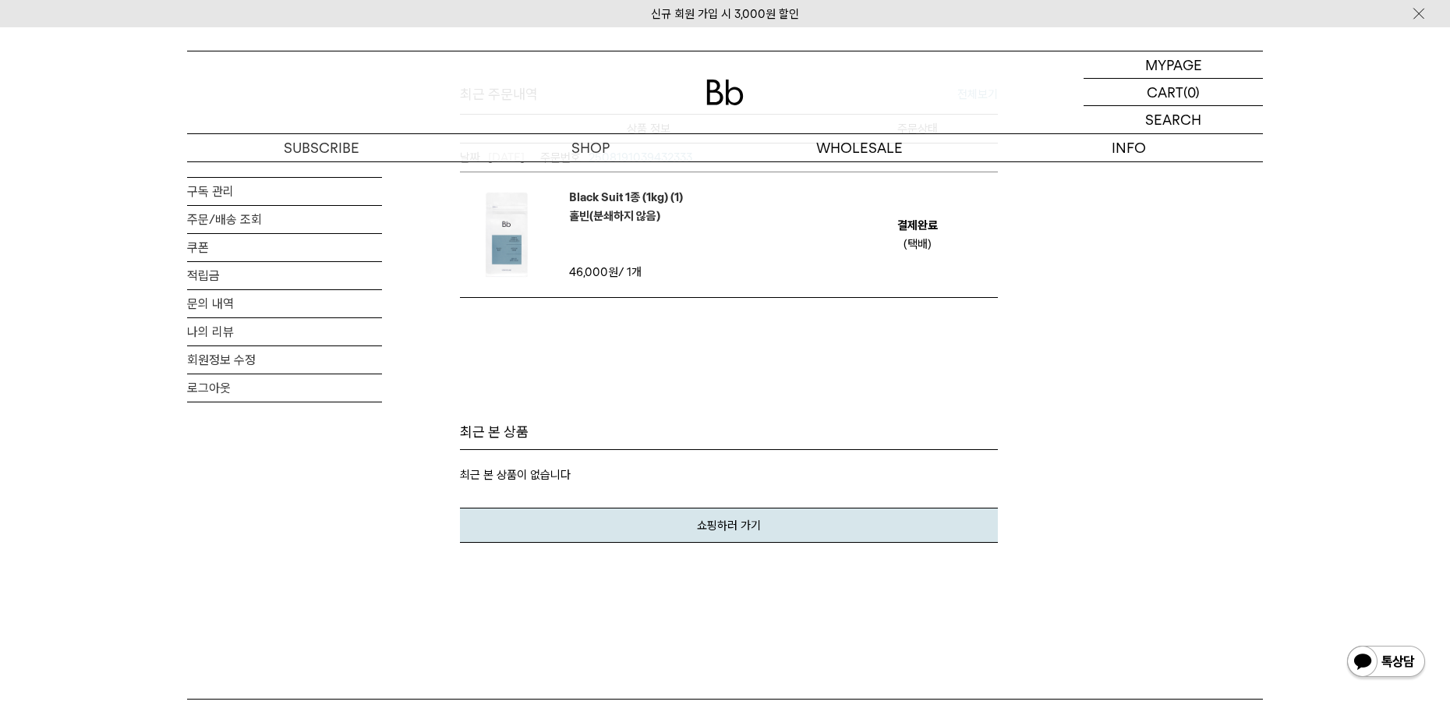
scroll to position [624, 0]
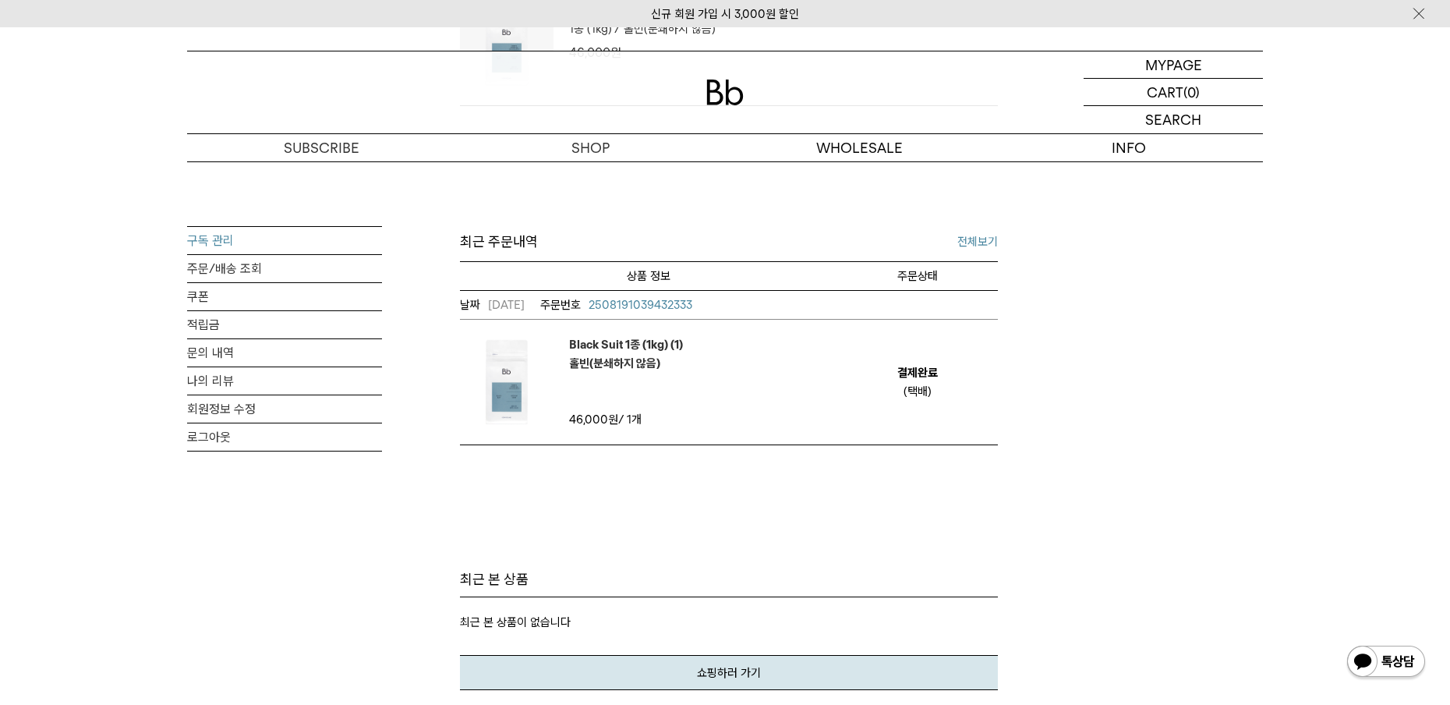
click at [224, 242] on link "구독 관리" at bounding box center [284, 240] width 195 height 27
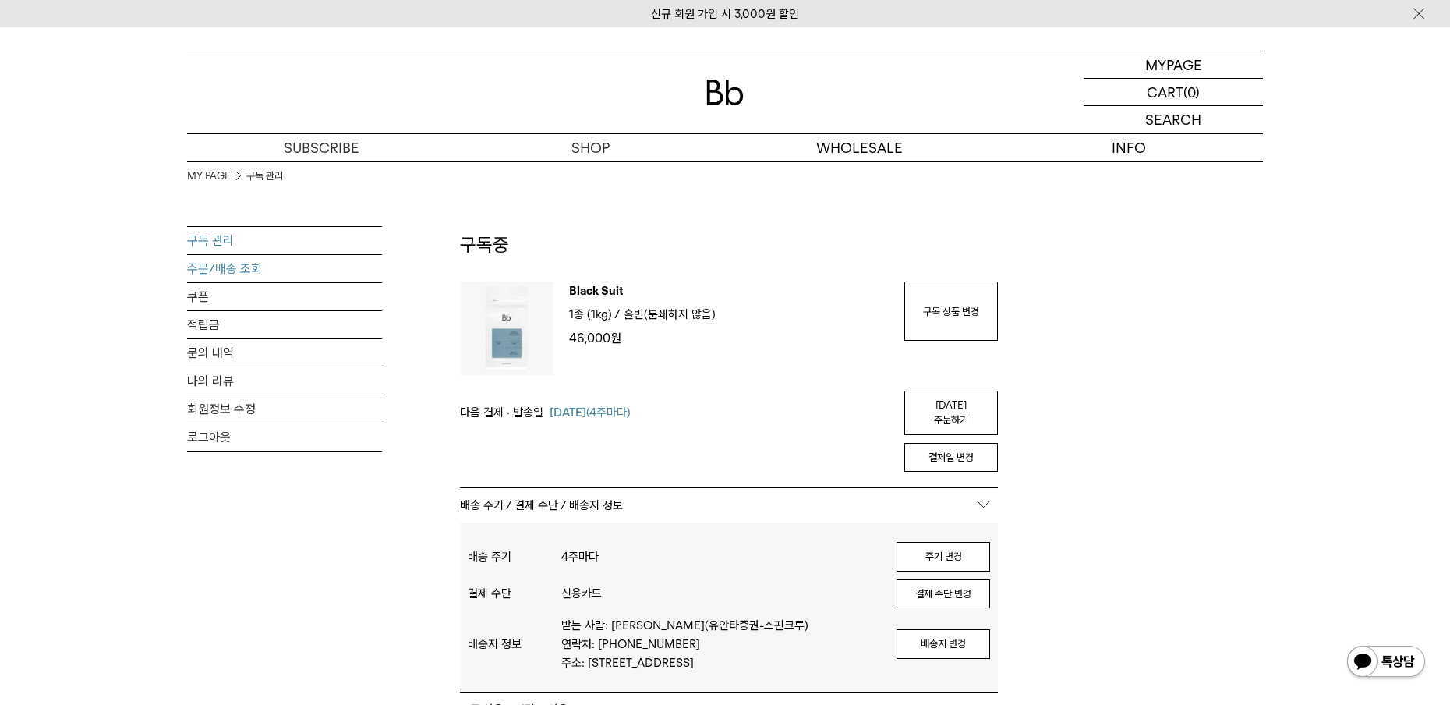
click at [220, 260] on link "주문/배송 조회" at bounding box center [284, 268] width 195 height 27
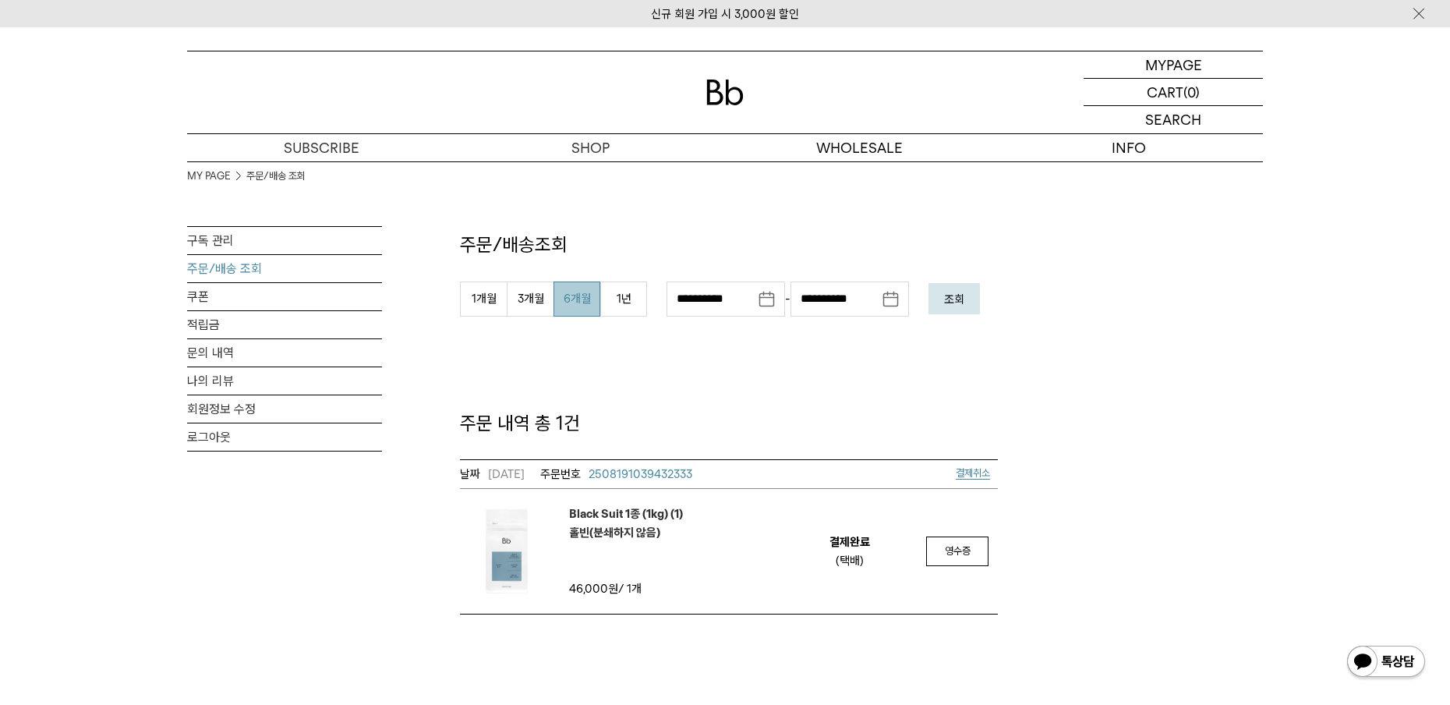
click at [588, 299] on button "6개월" at bounding box center [576, 298] width 47 height 35
type input "**********"
click at [963, 297] on em "조회" at bounding box center [954, 299] width 20 height 14
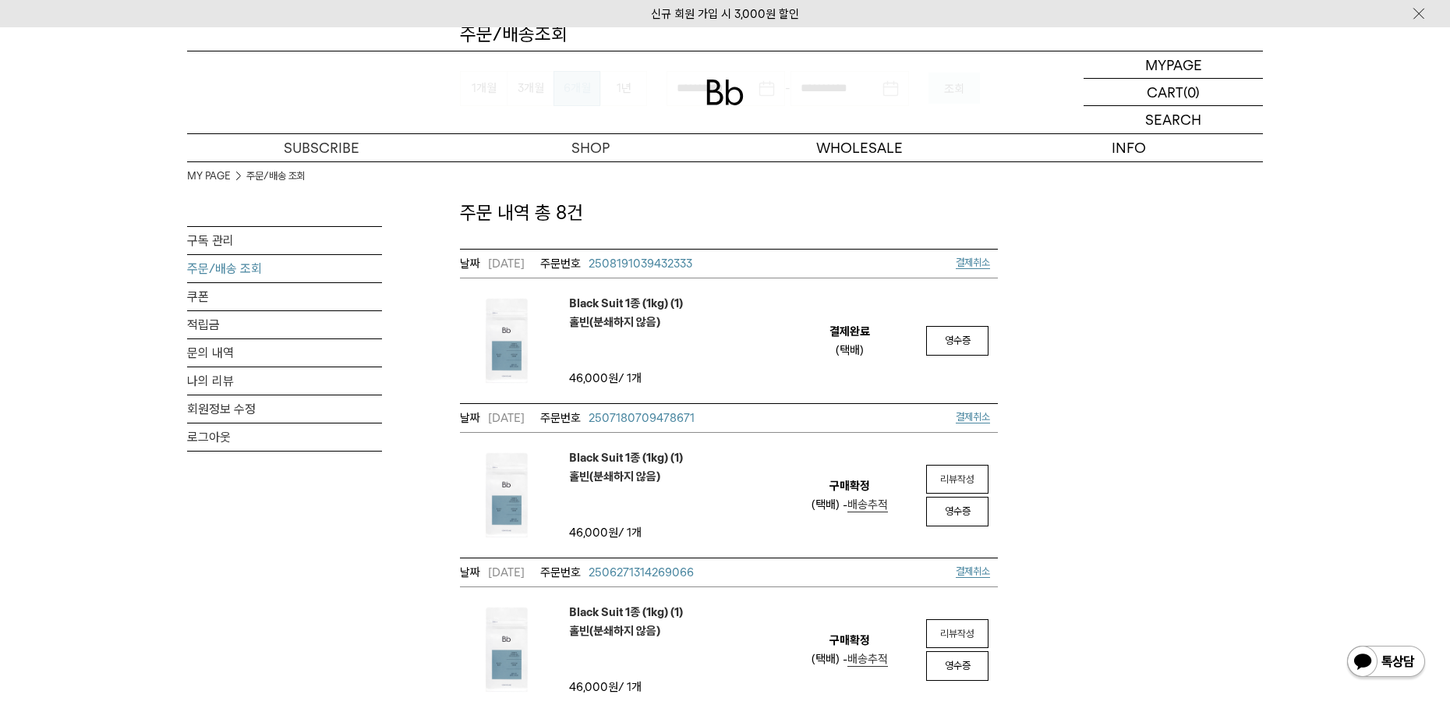
scroll to position [234, 0]
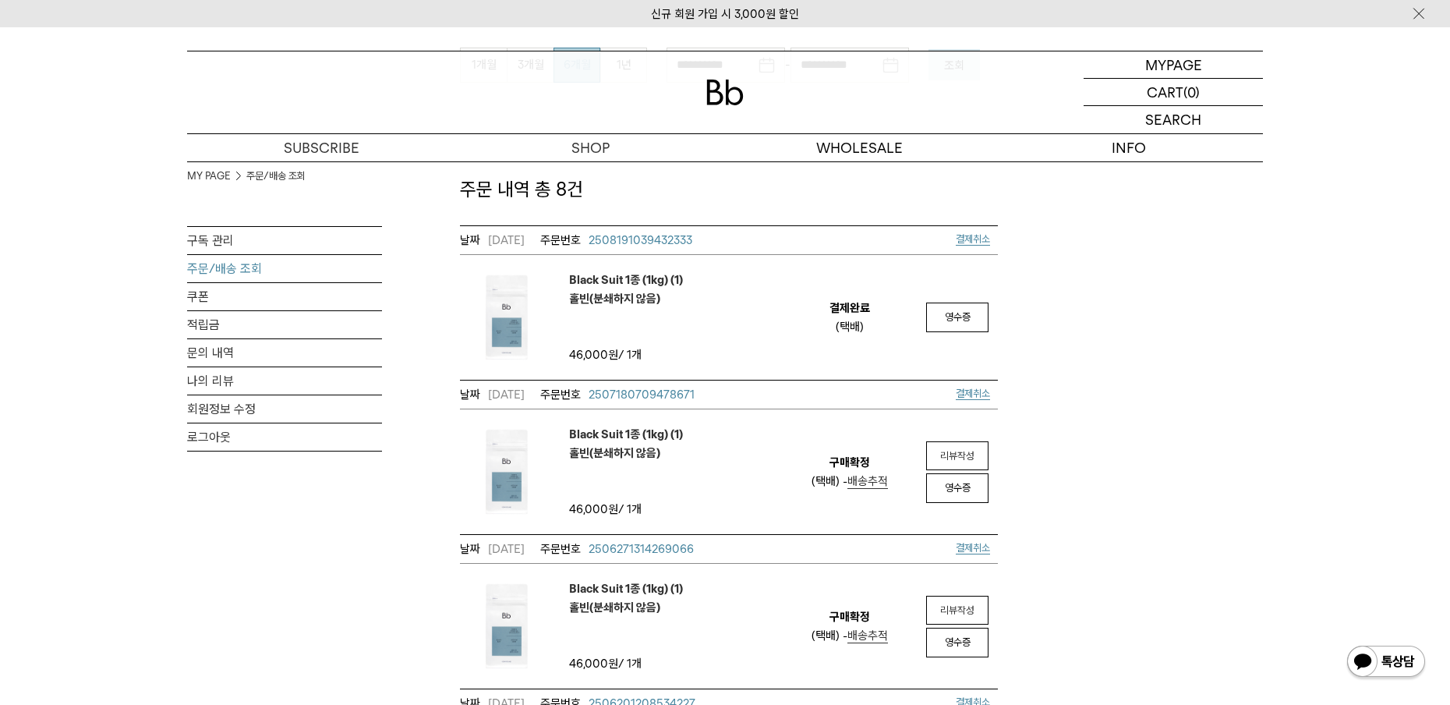
click at [858, 327] on div "(택배)" at bounding box center [850, 326] width 28 height 19
drag, startPoint x: 858, startPoint y: 327, endPoint x: 832, endPoint y: 321, distance: 27.1
click at [832, 321] on td "결제완료 (택배)" at bounding box center [850, 317] width 135 height 125
drag, startPoint x: 867, startPoint y: 324, endPoint x: 825, endPoint y: 333, distance: 42.2
click at [825, 333] on td "결제완료 (택배)" at bounding box center [850, 317] width 135 height 125
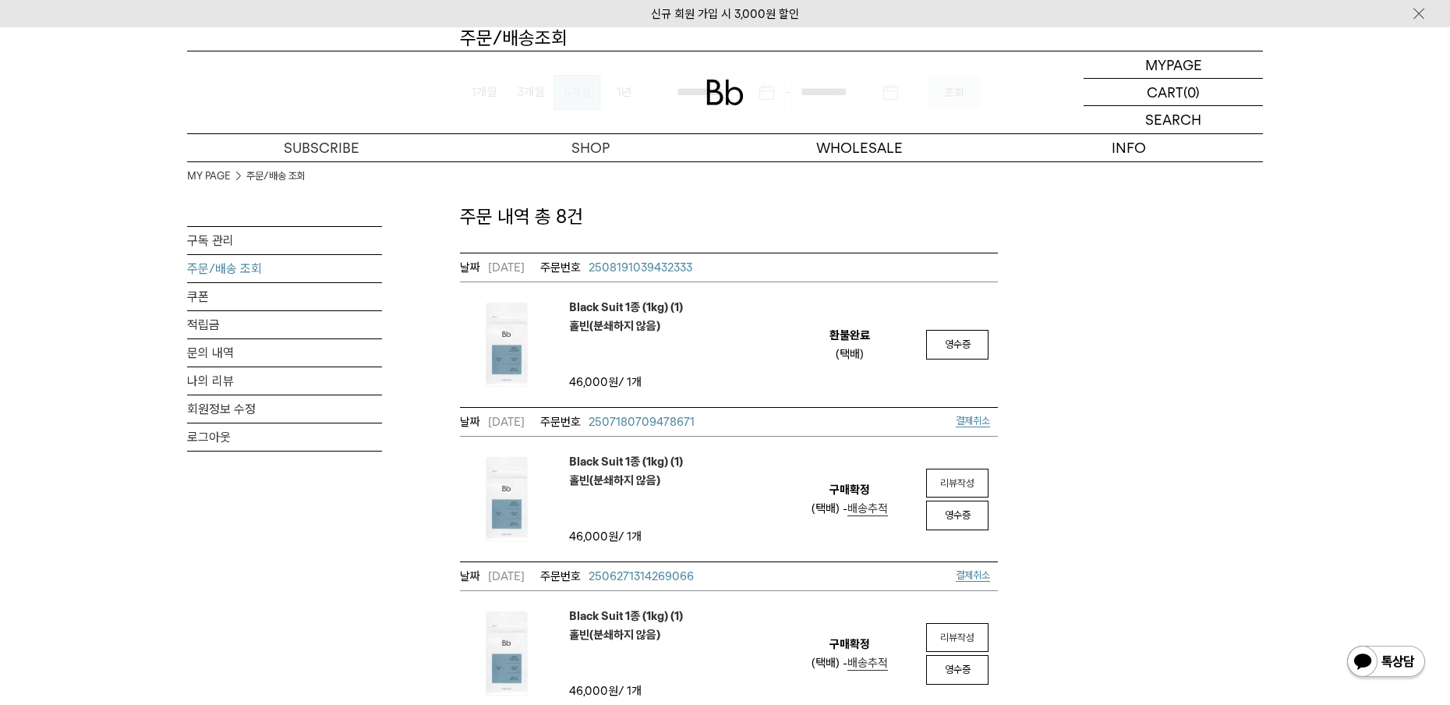
scroll to position [234, 0]
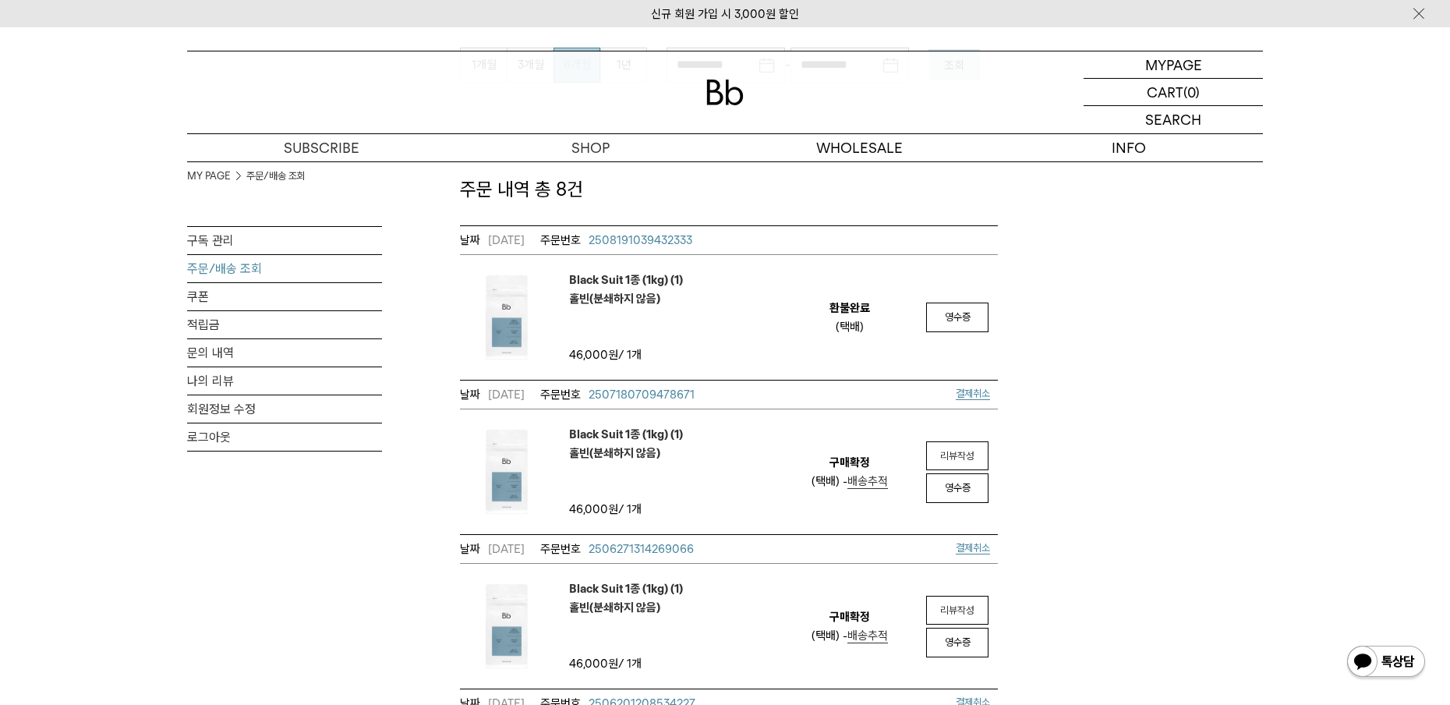
click at [1116, 578] on div "**********" at bounding box center [725, 694] width 1076 height 1533
click at [1143, 309] on div "**********" at bounding box center [725, 694] width 1076 height 1533
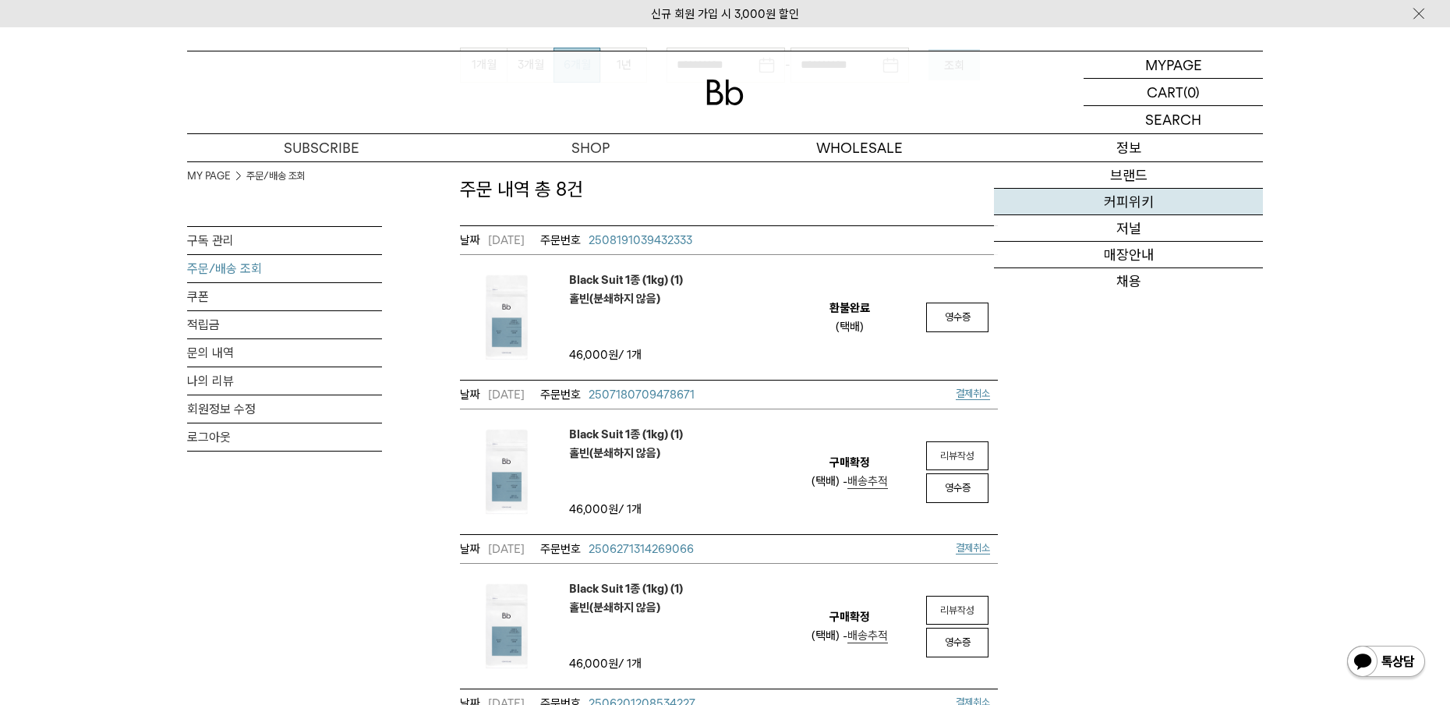
click at [1123, 207] on link "커피위키" at bounding box center [1128, 202] width 269 height 27
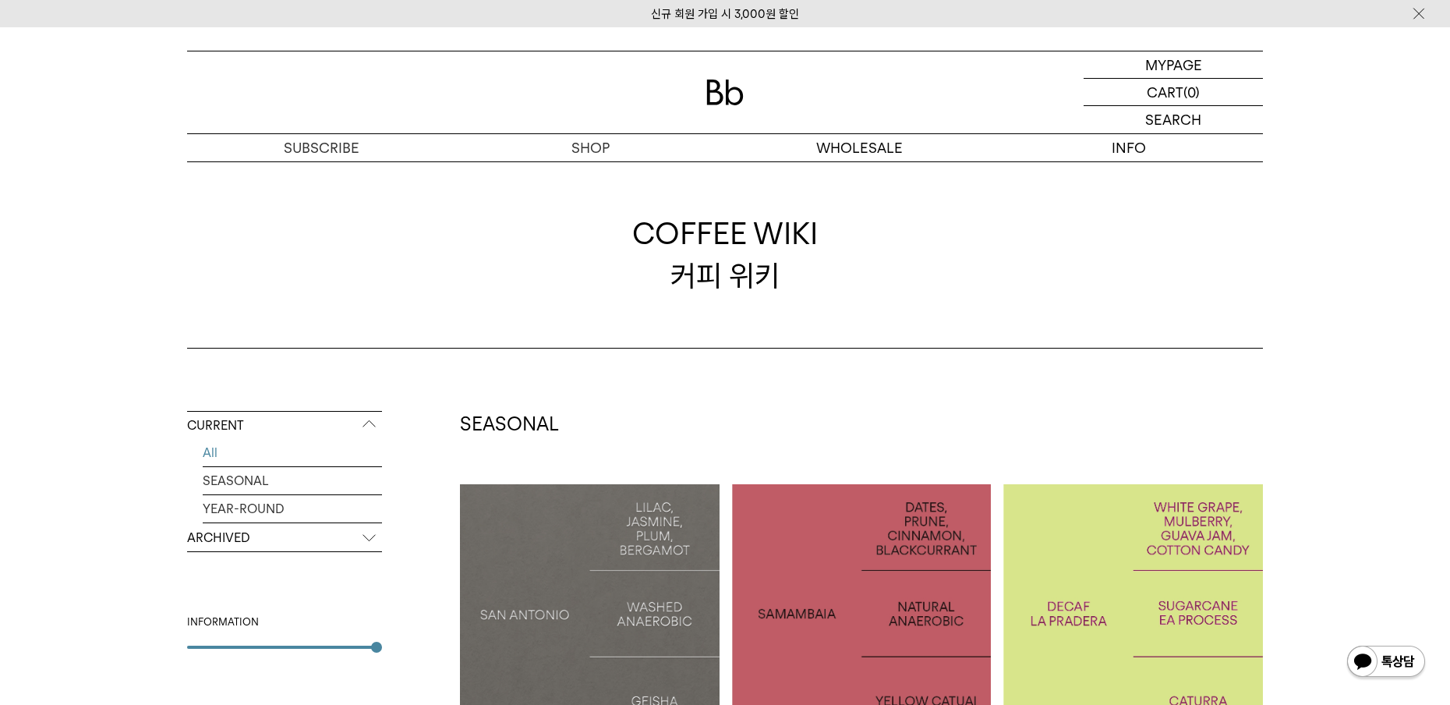
drag, startPoint x: 1373, startPoint y: 287, endPoint x: 1334, endPoint y: 285, distance: 39.8
click at [1372, 289] on div "COFFEE WIKI 커피 위키" at bounding box center [725, 254] width 1450 height 187
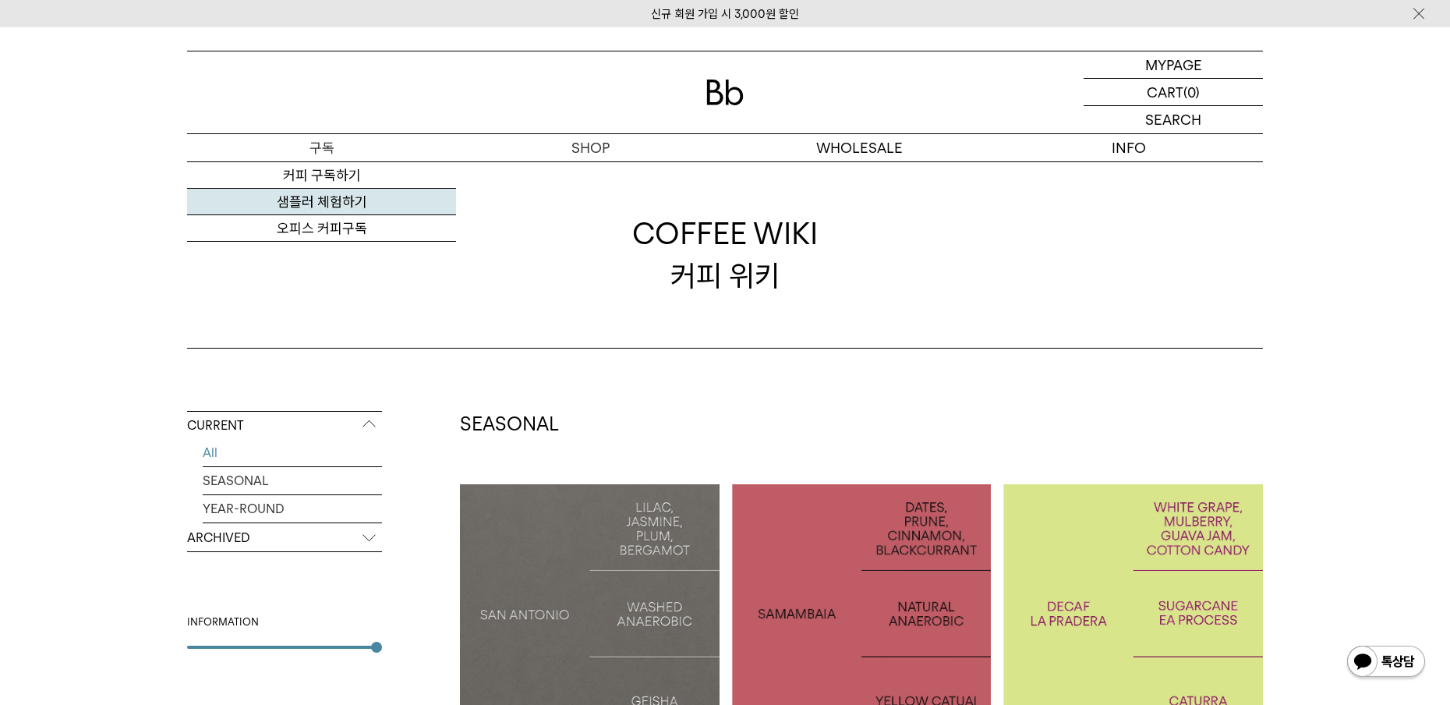
click at [353, 197] on link "샘플러 체험하기" at bounding box center [321, 202] width 269 height 27
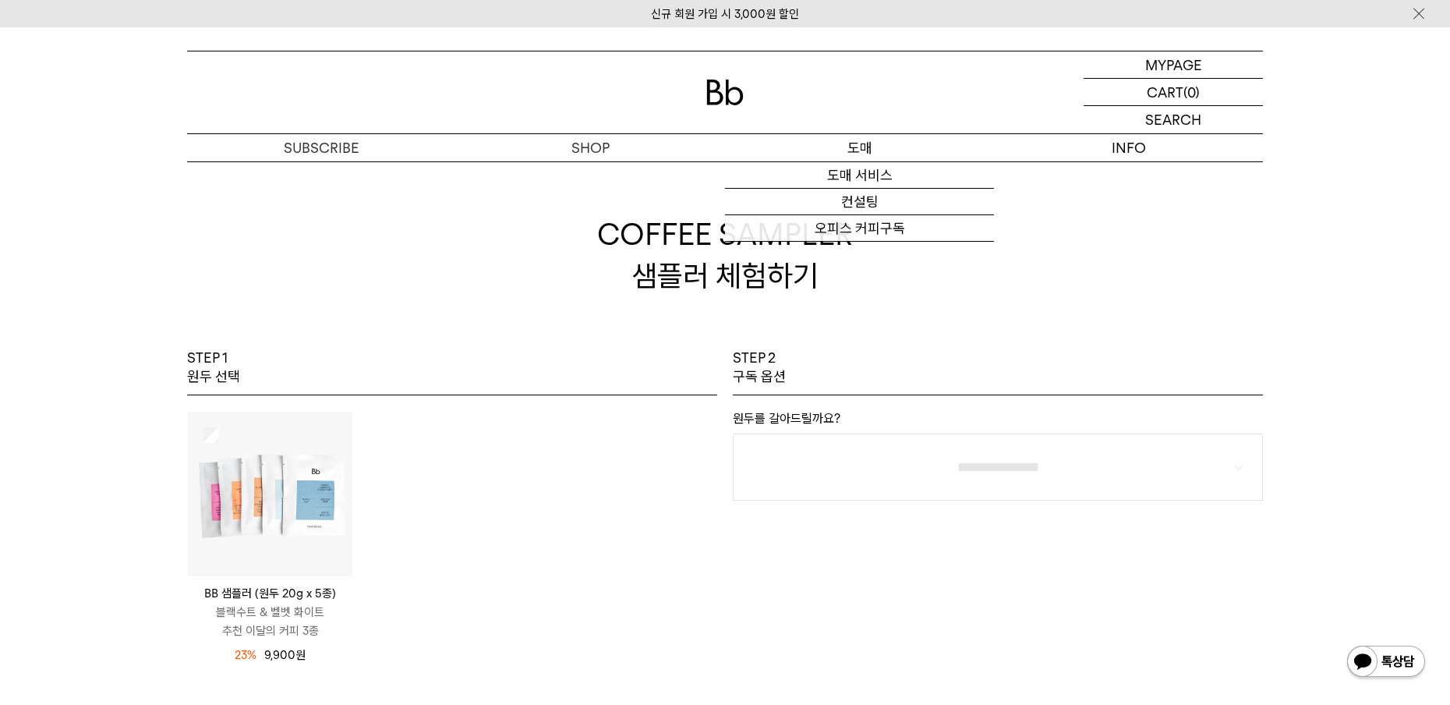
click at [831, 141] on p "도매" at bounding box center [859, 147] width 269 height 27
click at [841, 147] on p "도매" at bounding box center [859, 147] width 269 height 27
click at [878, 228] on link "오피스 커피구독" at bounding box center [859, 228] width 269 height 27
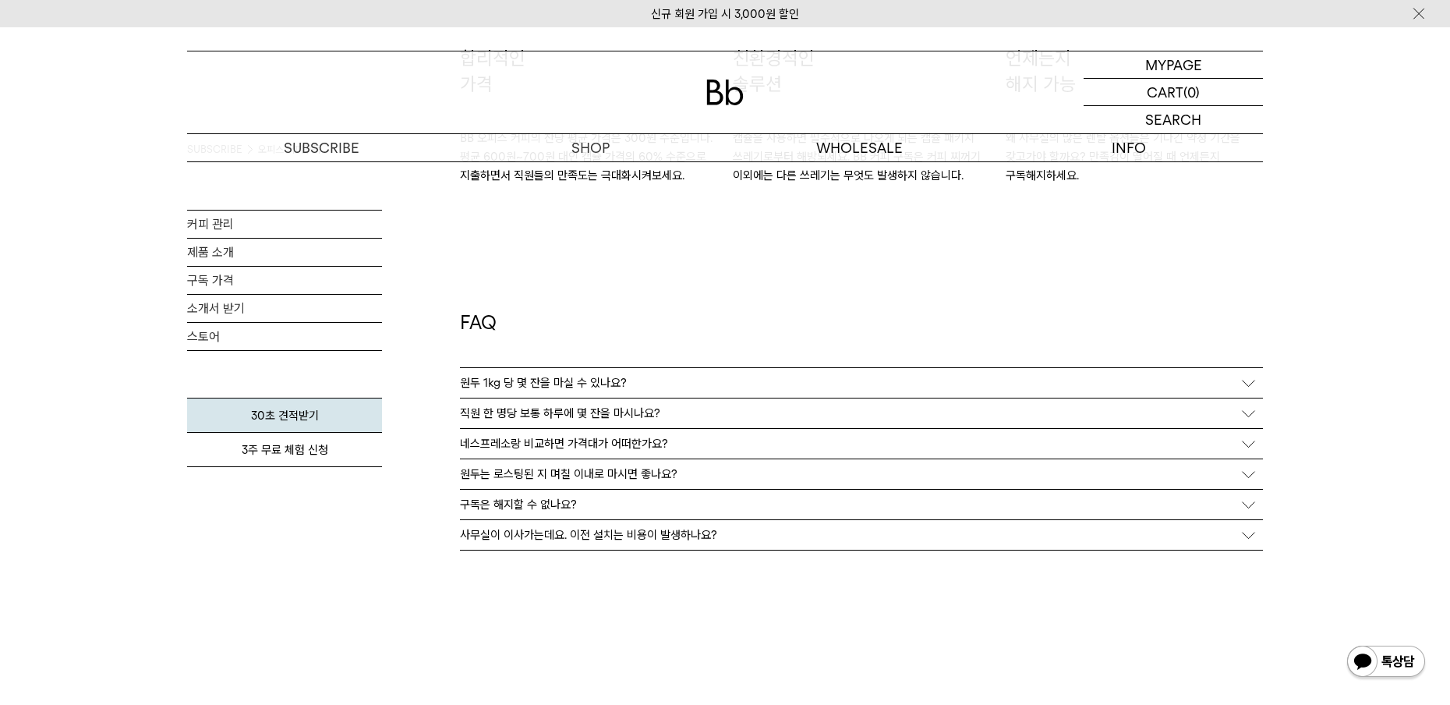
scroll to position [2728, 0]
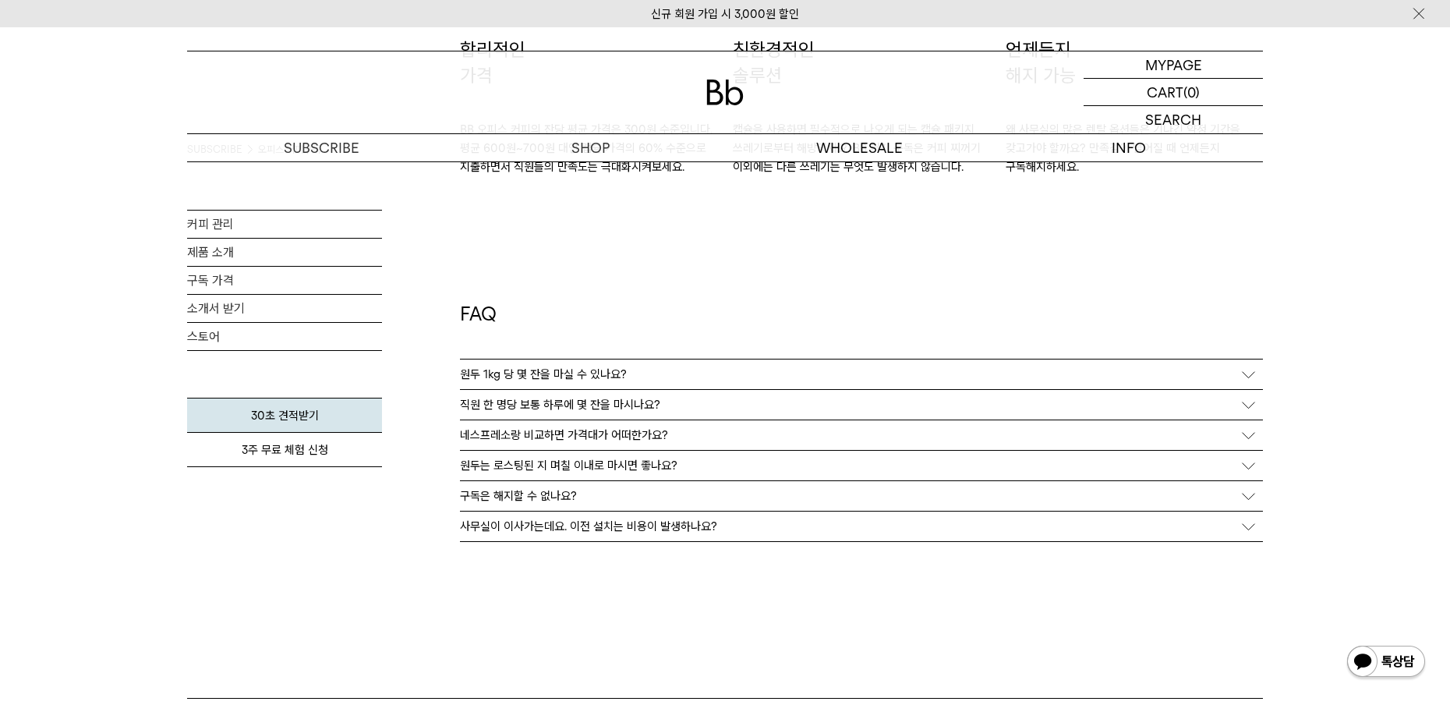
click at [1239, 377] on div "원두 1kg 당 몇 잔을 마실 수 있나요?" at bounding box center [861, 374] width 803 height 30
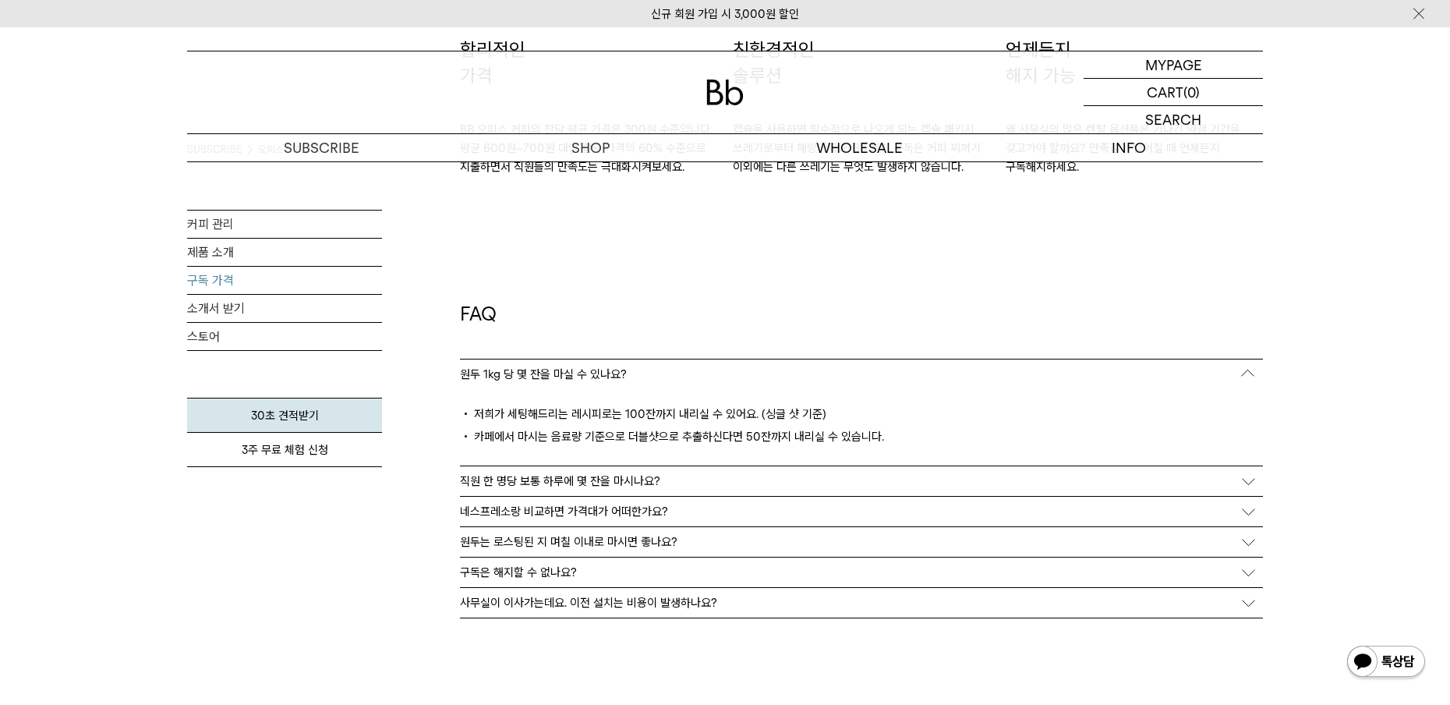
click at [216, 279] on link "구독 가격" at bounding box center [284, 280] width 195 height 27
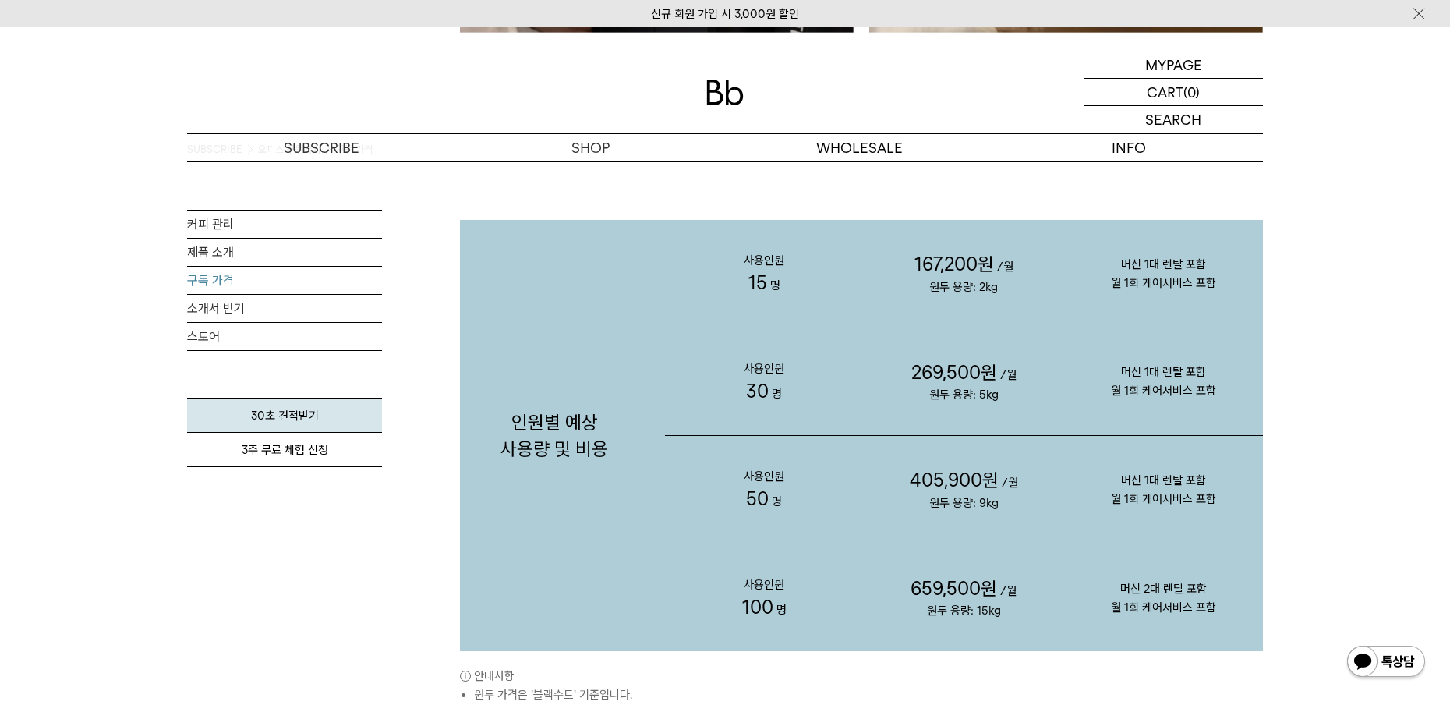
scroll to position [1559, 0]
